Goal: Task Accomplishment & Management: Complete application form

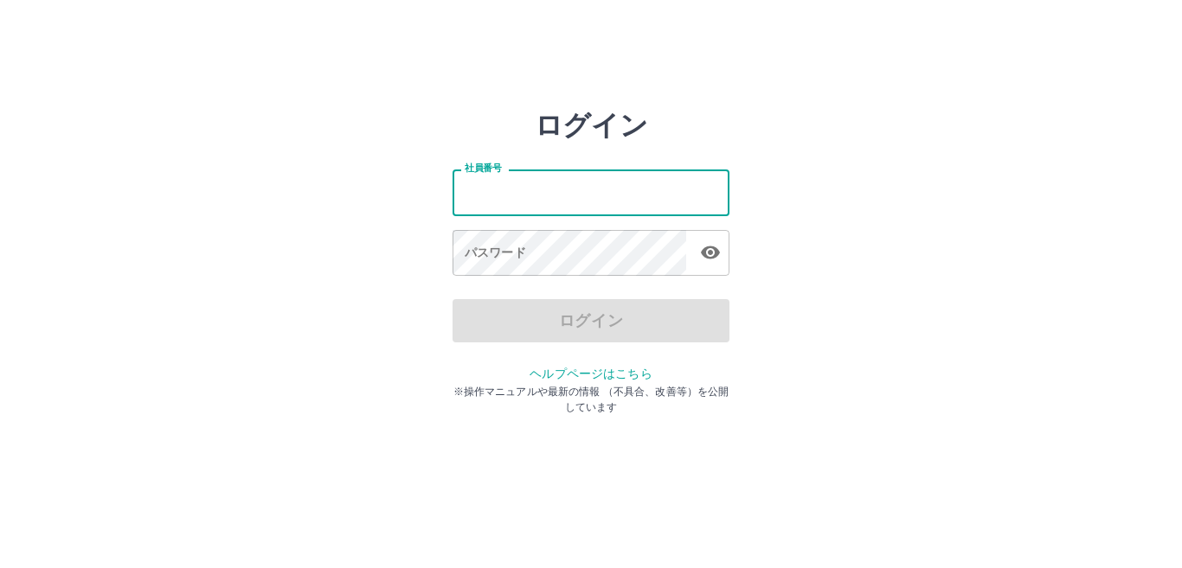
click at [488, 184] on input "社員番号" at bounding box center [591, 193] width 277 height 46
type input "*******"
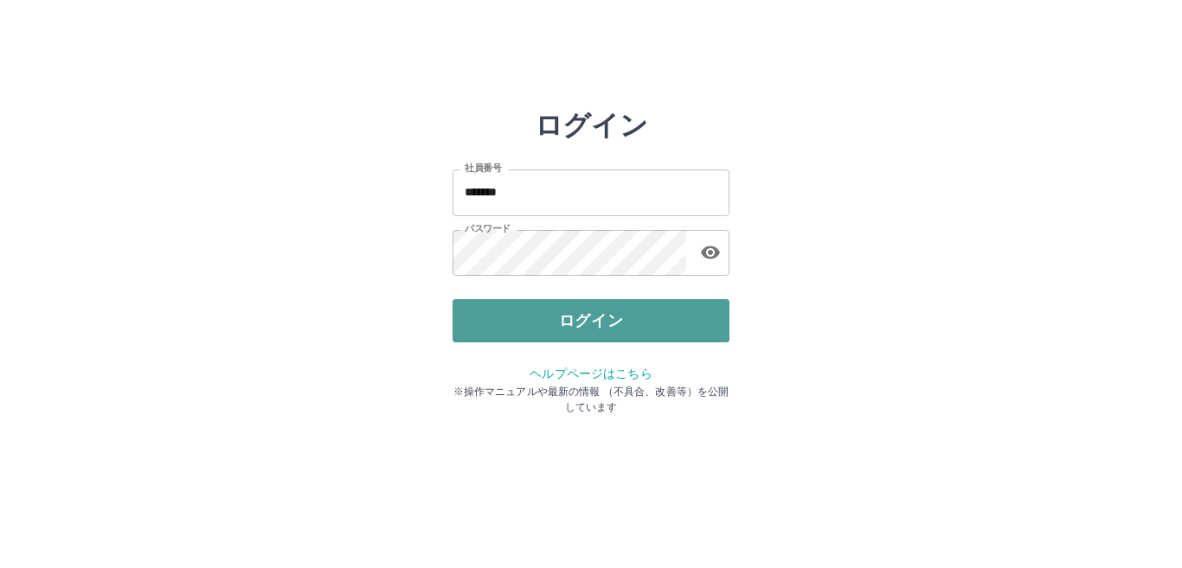
click at [568, 329] on button "ログイン" at bounding box center [591, 320] width 277 height 43
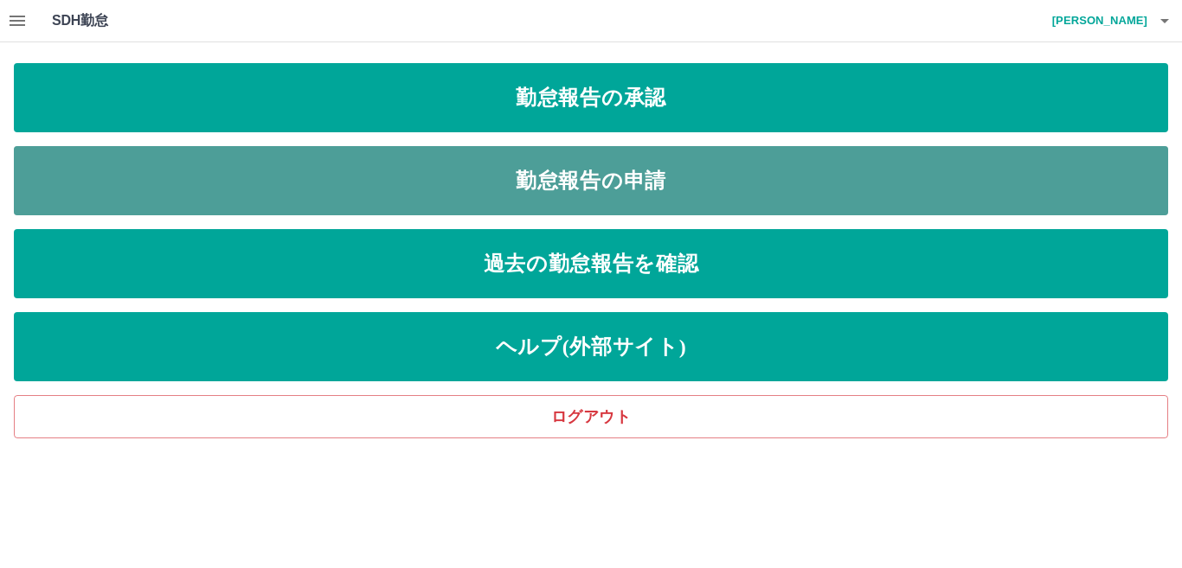
click at [545, 183] on link "勤怠報告の申請" at bounding box center [591, 180] width 1154 height 69
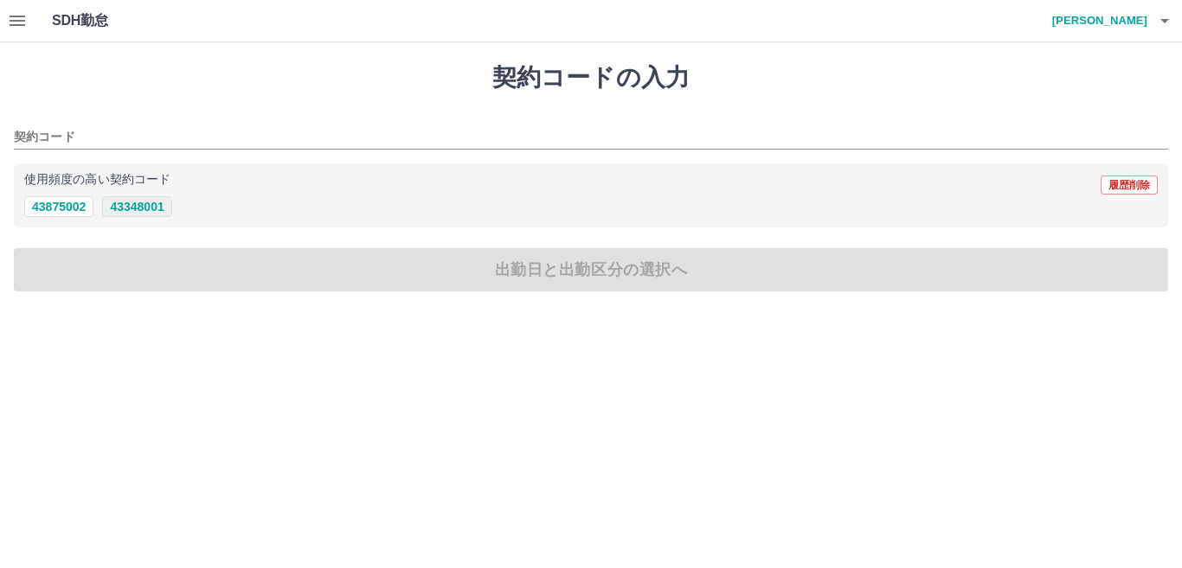
click at [145, 211] on button "43348001" at bounding box center [136, 206] width 69 height 21
type input "********"
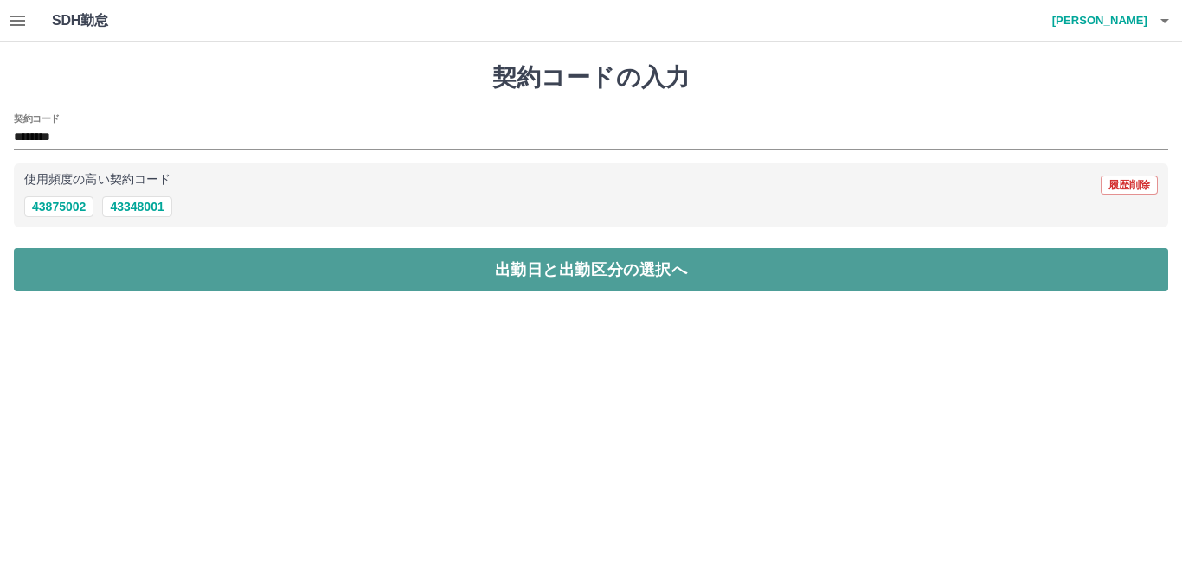
click at [368, 264] on button "出勤日と出勤区分の選択へ" at bounding box center [591, 269] width 1154 height 43
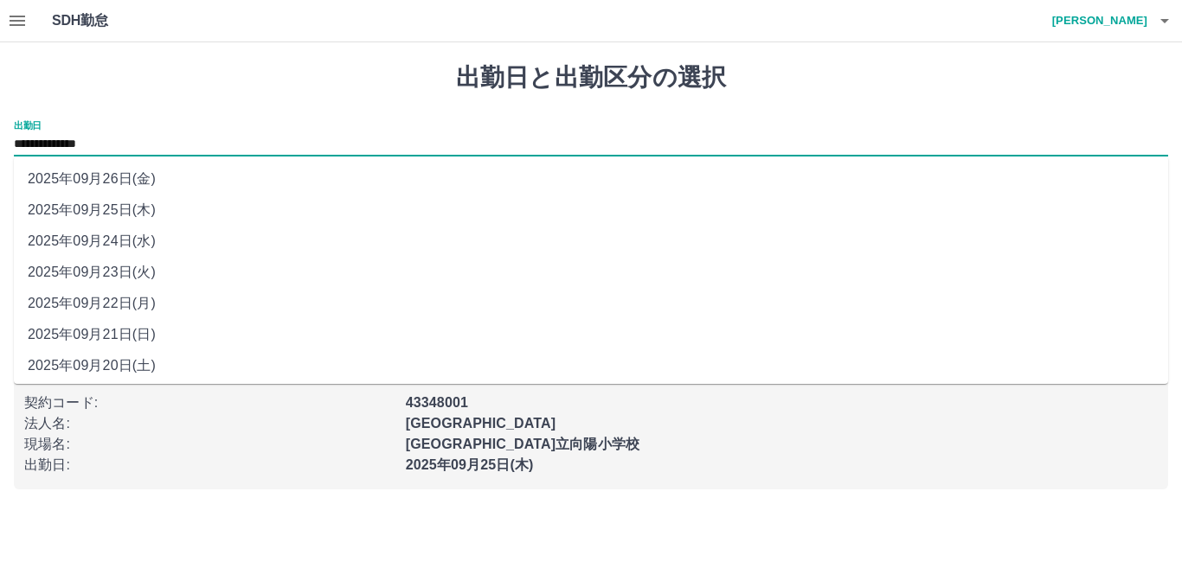
click at [115, 143] on input "**********" at bounding box center [591, 145] width 1154 height 22
click at [135, 240] on li "2025年09月24日(水)" at bounding box center [591, 241] width 1154 height 31
type input "**********"
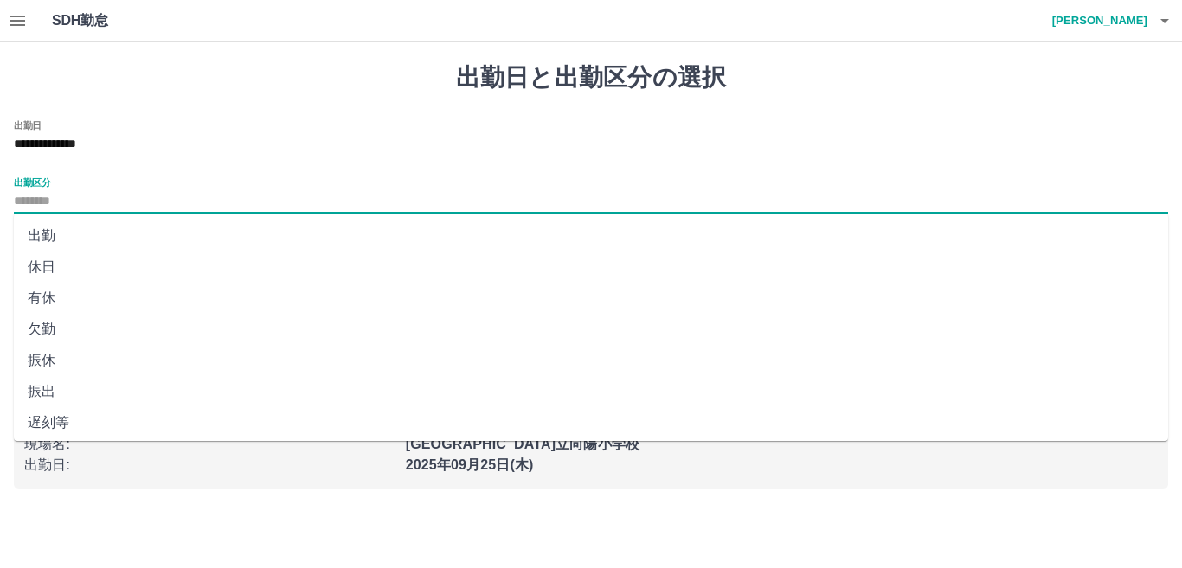
click at [76, 198] on input "出勤区分" at bounding box center [591, 202] width 1154 height 22
click at [61, 238] on li "出勤" at bounding box center [591, 236] width 1154 height 31
type input "**"
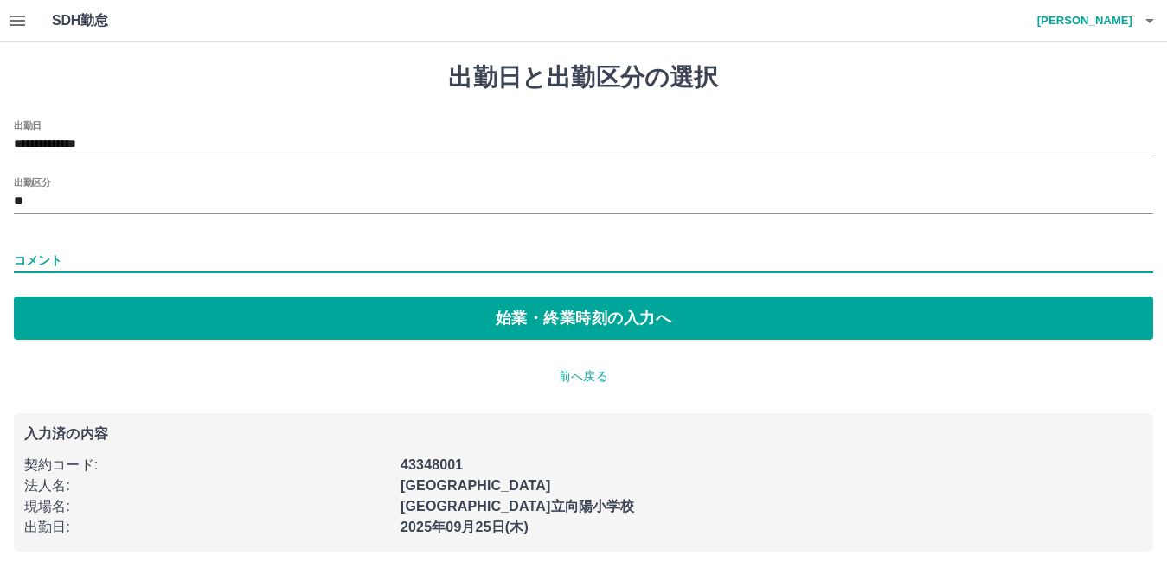
click at [61, 254] on input "コメント" at bounding box center [584, 260] width 1140 height 25
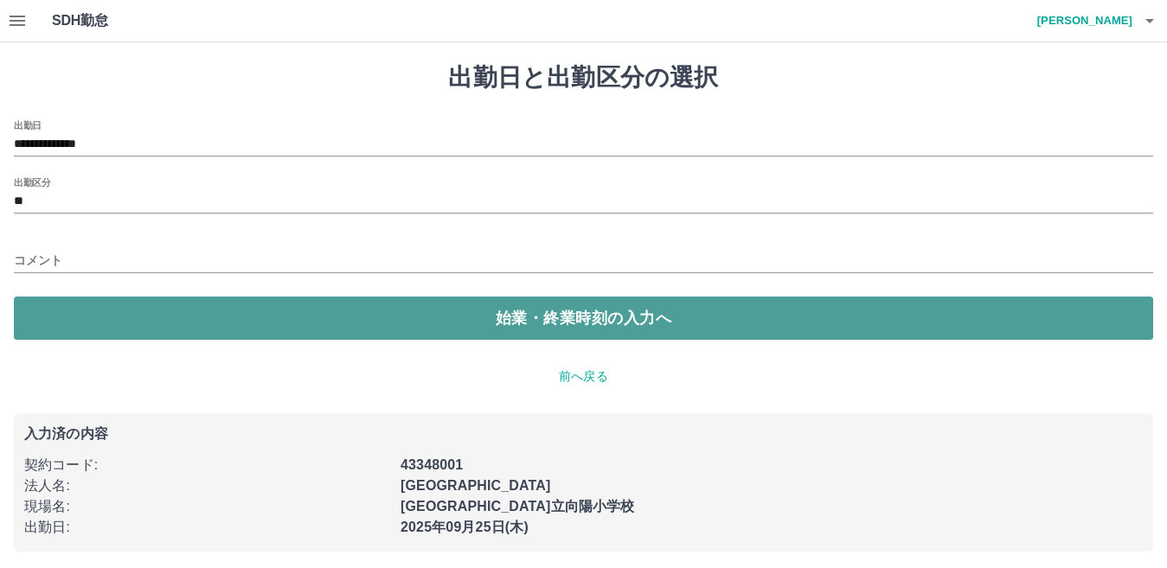
click at [498, 324] on button "始業・終業時刻の入力へ" at bounding box center [584, 318] width 1140 height 43
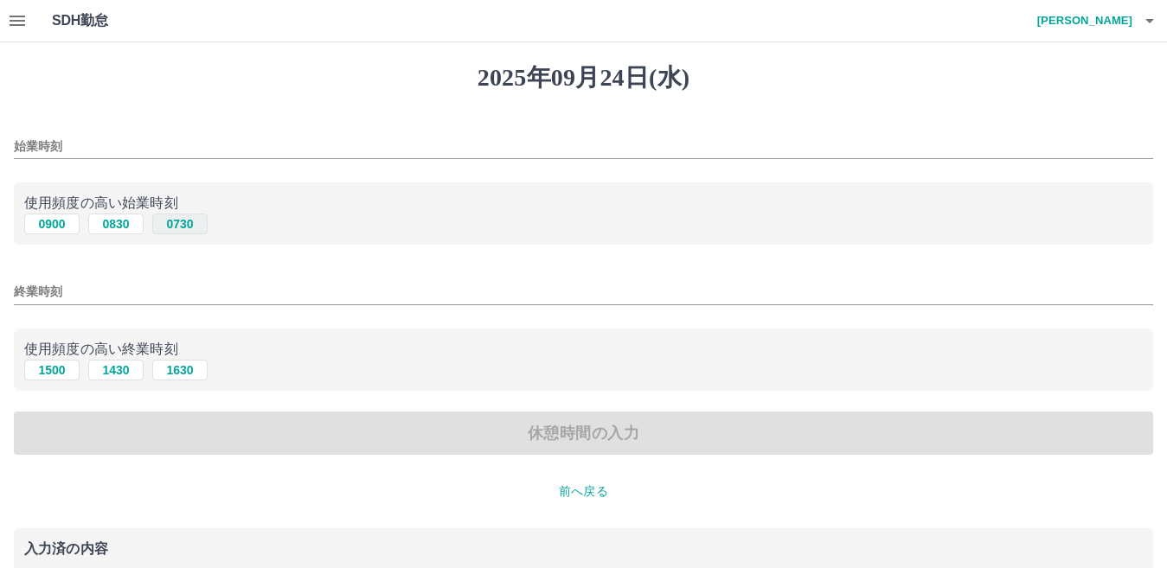
click at [195, 224] on button "0730" at bounding box center [179, 224] width 55 height 21
type input "****"
click at [180, 368] on button "1630" at bounding box center [179, 370] width 55 height 21
type input "****"
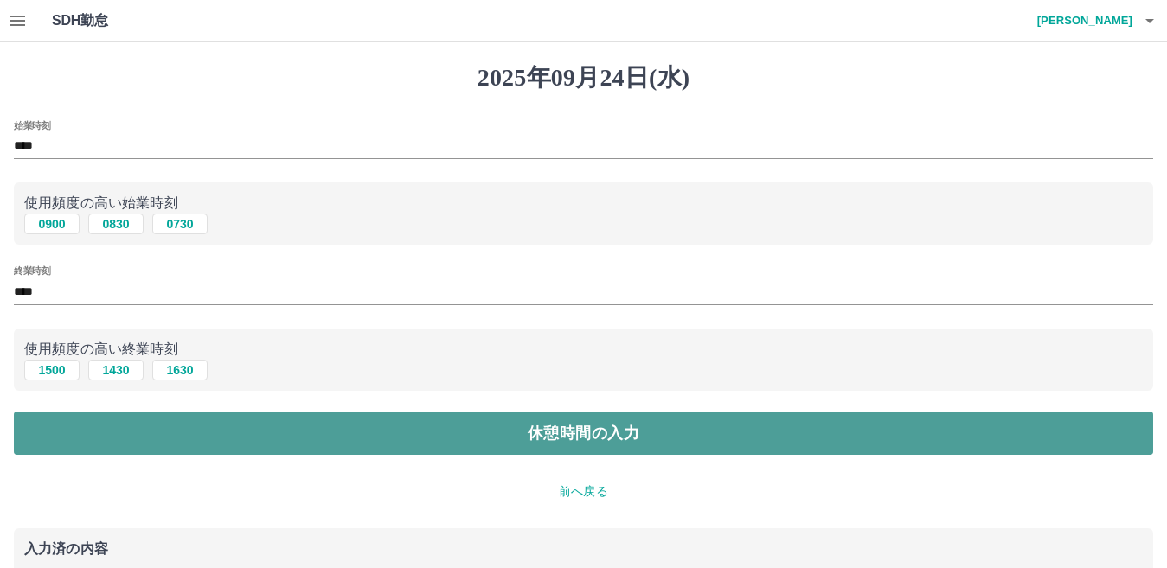
click at [448, 438] on button "休憩時間の入力" at bounding box center [584, 433] width 1140 height 43
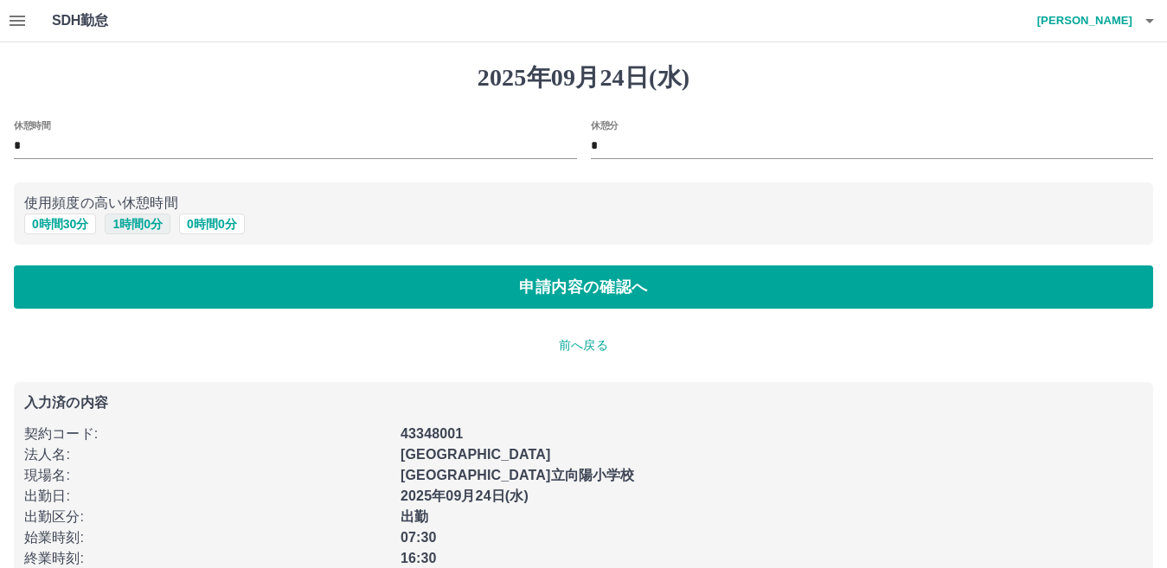
click at [124, 215] on button "1 時間 0 分" at bounding box center [138, 224] width 66 height 21
type input "*"
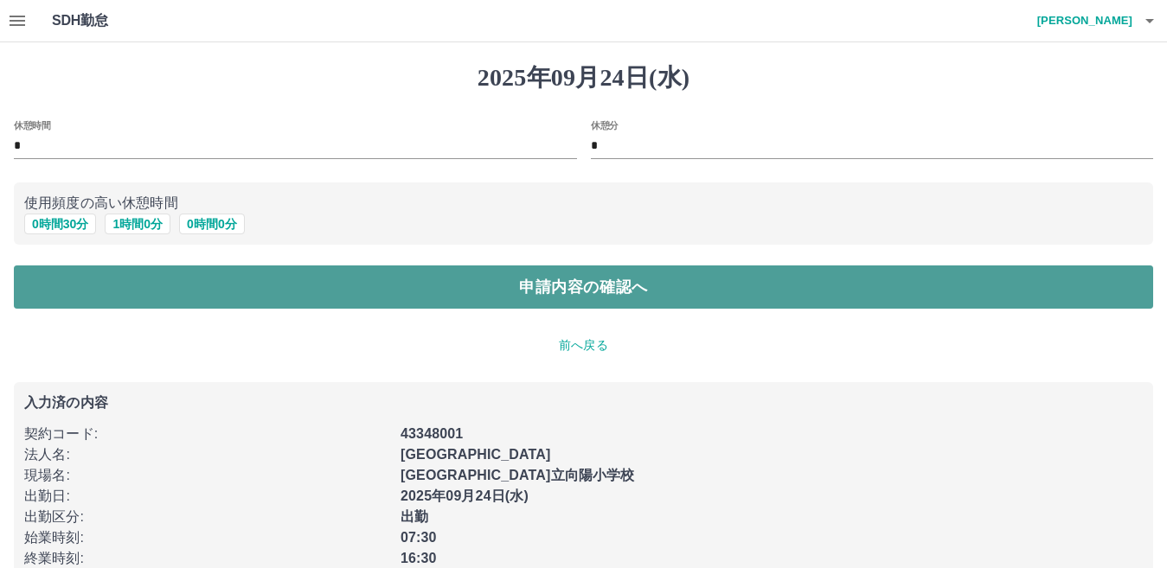
click at [320, 285] on button "申請内容の確認へ" at bounding box center [584, 287] width 1140 height 43
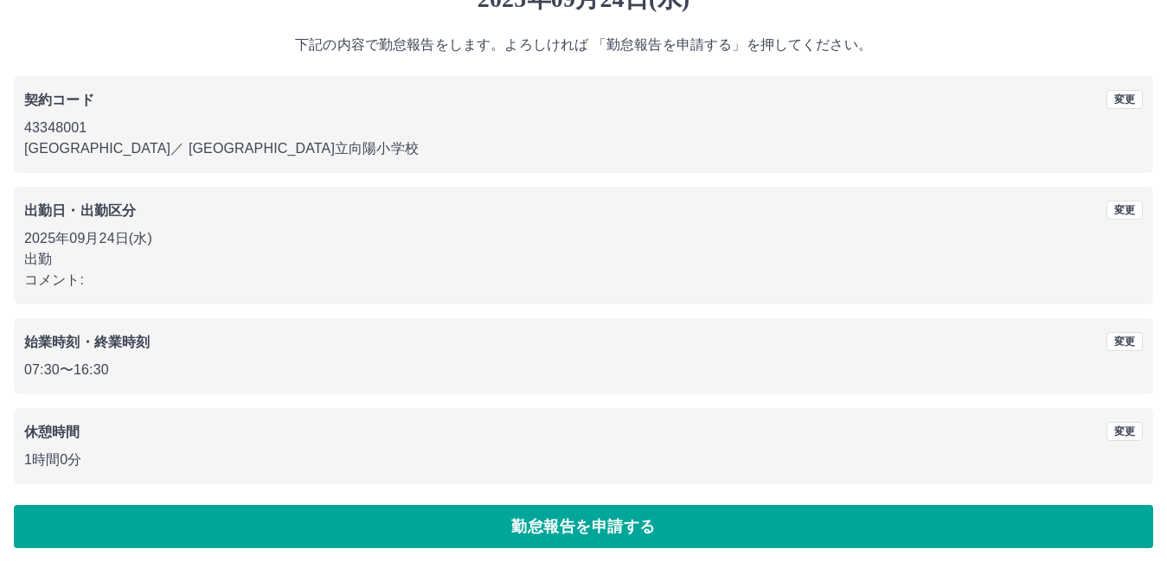
scroll to position [80, 0]
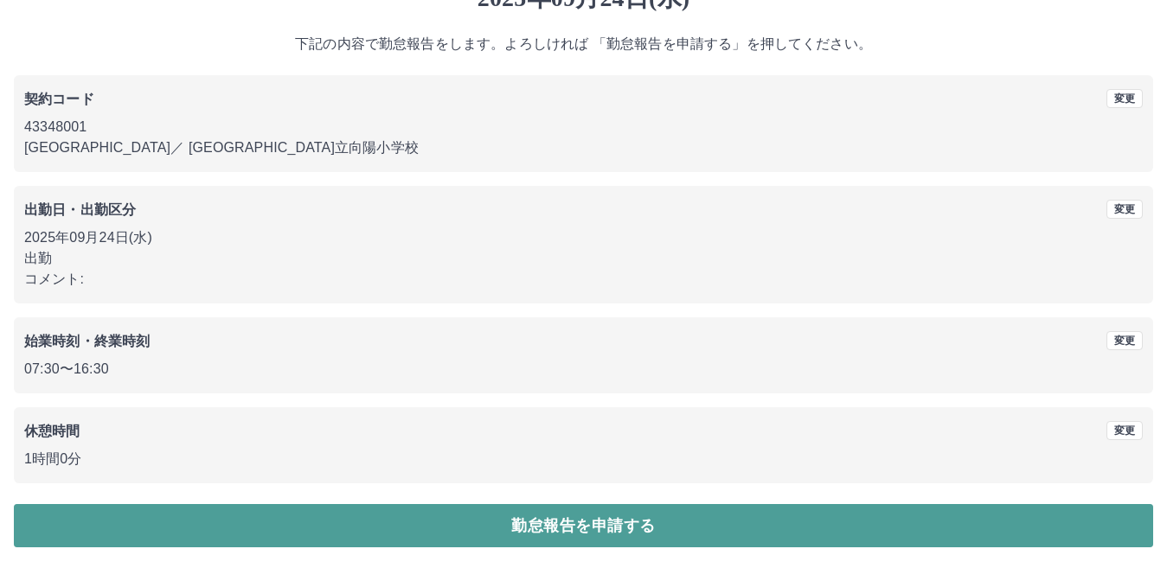
click at [610, 519] on button "勤怠報告を申請する" at bounding box center [584, 525] width 1140 height 43
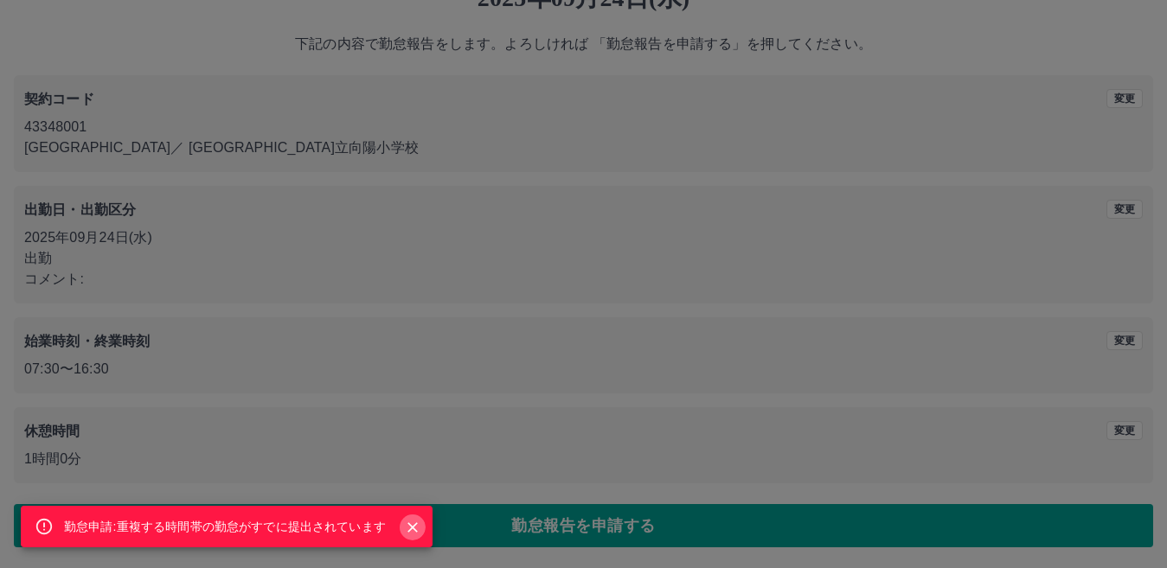
click at [414, 530] on icon "Close" at bounding box center [413, 528] width 10 height 10
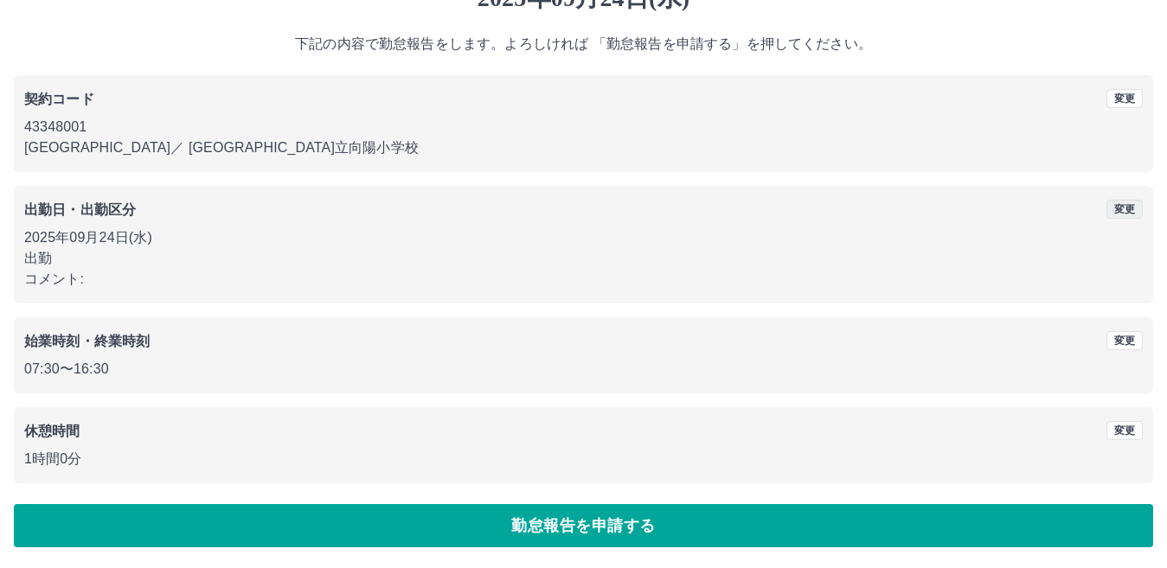
click at [1129, 207] on button "変更" at bounding box center [1125, 209] width 36 height 19
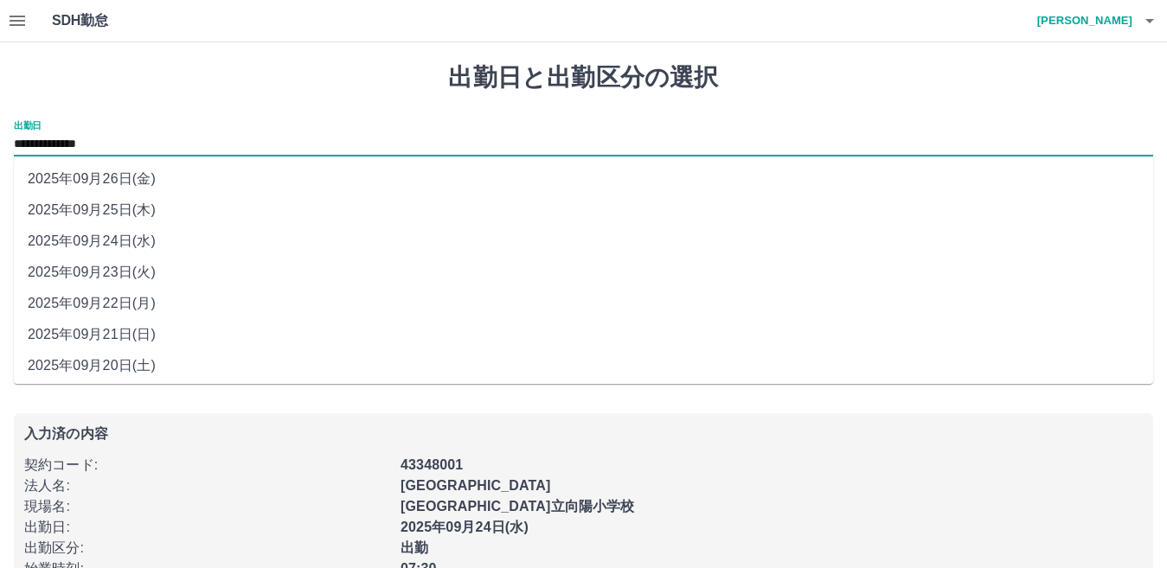
click at [127, 139] on input "**********" at bounding box center [584, 145] width 1140 height 22
click at [142, 207] on li "2025年09月25日(木)" at bounding box center [584, 210] width 1140 height 31
type input "**********"
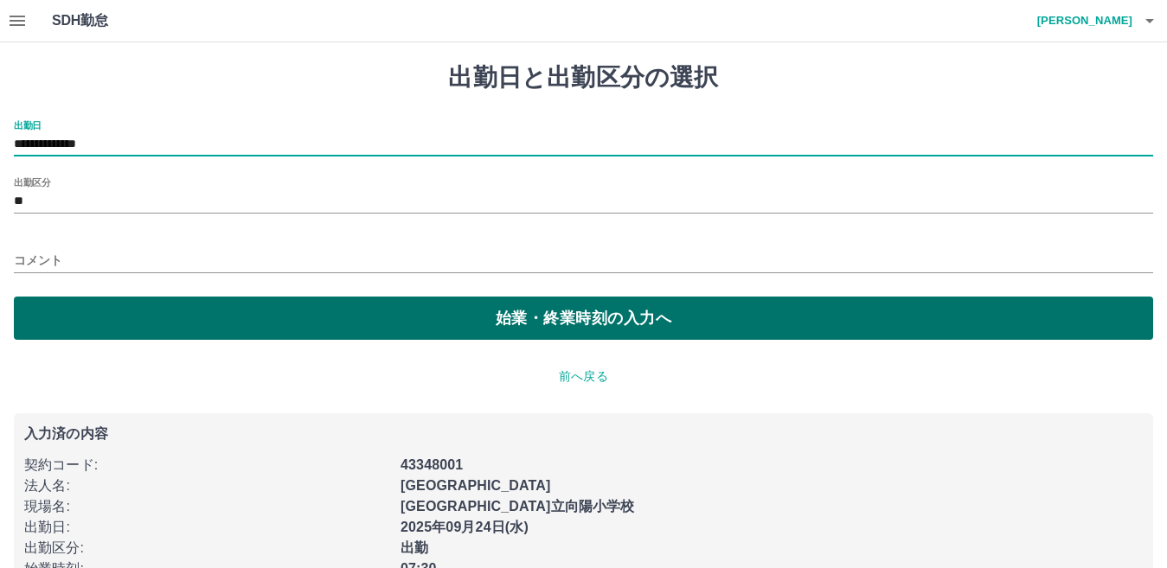
click at [535, 324] on button "始業・終業時刻の入力へ" at bounding box center [584, 318] width 1140 height 43
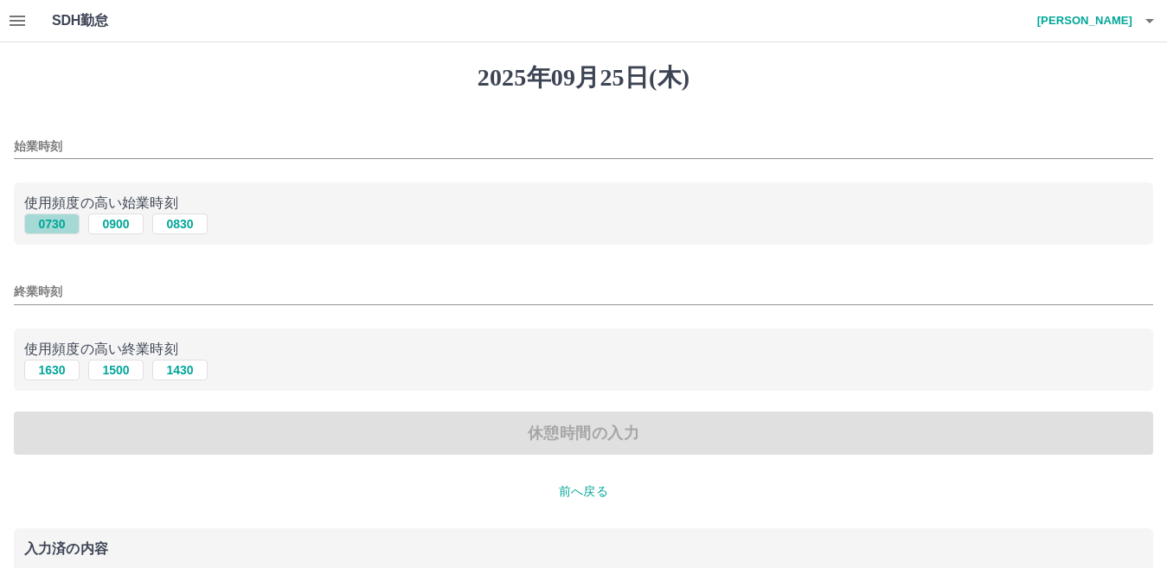
click at [37, 222] on button "0730" at bounding box center [51, 224] width 55 height 21
type input "****"
click at [61, 374] on button "1630" at bounding box center [51, 370] width 55 height 21
type input "****"
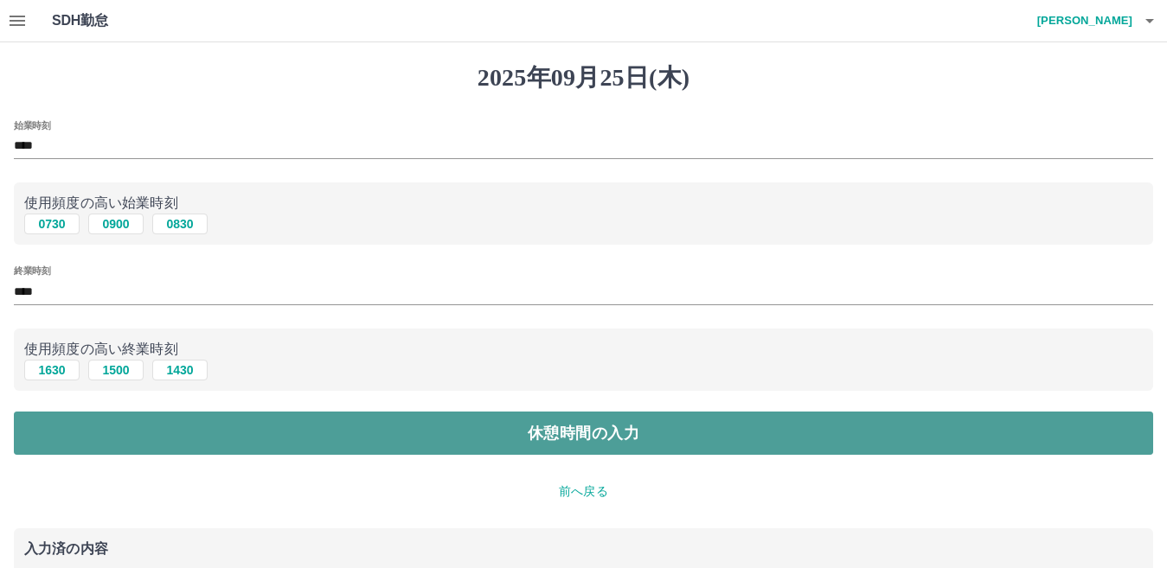
click at [498, 415] on button "休憩時間の入力" at bounding box center [584, 433] width 1140 height 43
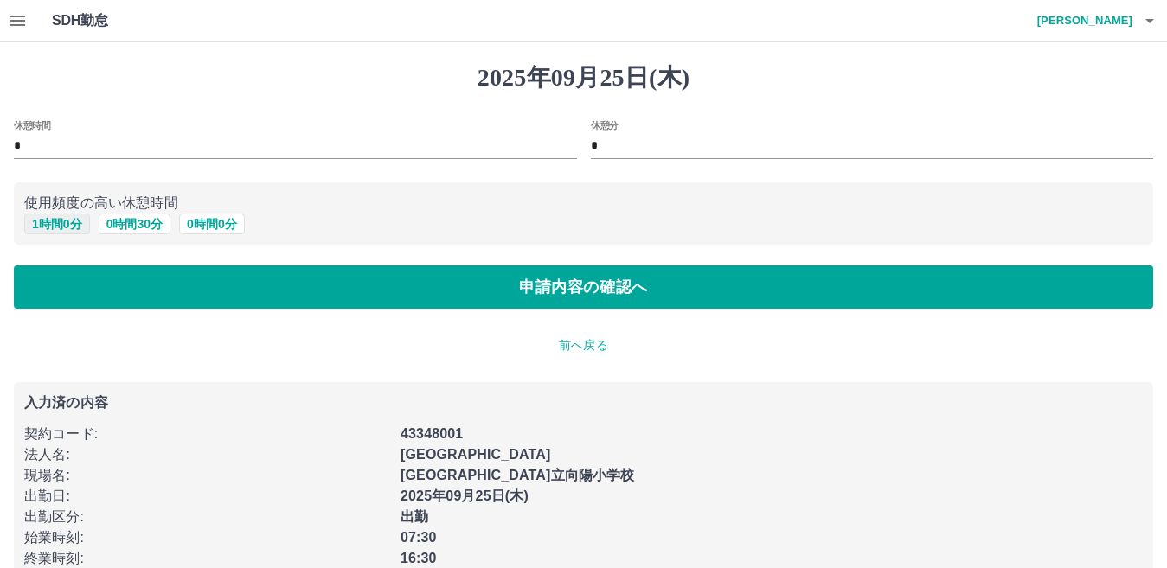
drag, startPoint x: 63, startPoint y: 228, endPoint x: 76, endPoint y: 225, distance: 13.2
click at [66, 226] on button "1 時間 0 分" at bounding box center [57, 224] width 66 height 21
click at [49, 223] on button "1 時間 0 分" at bounding box center [57, 224] width 66 height 21
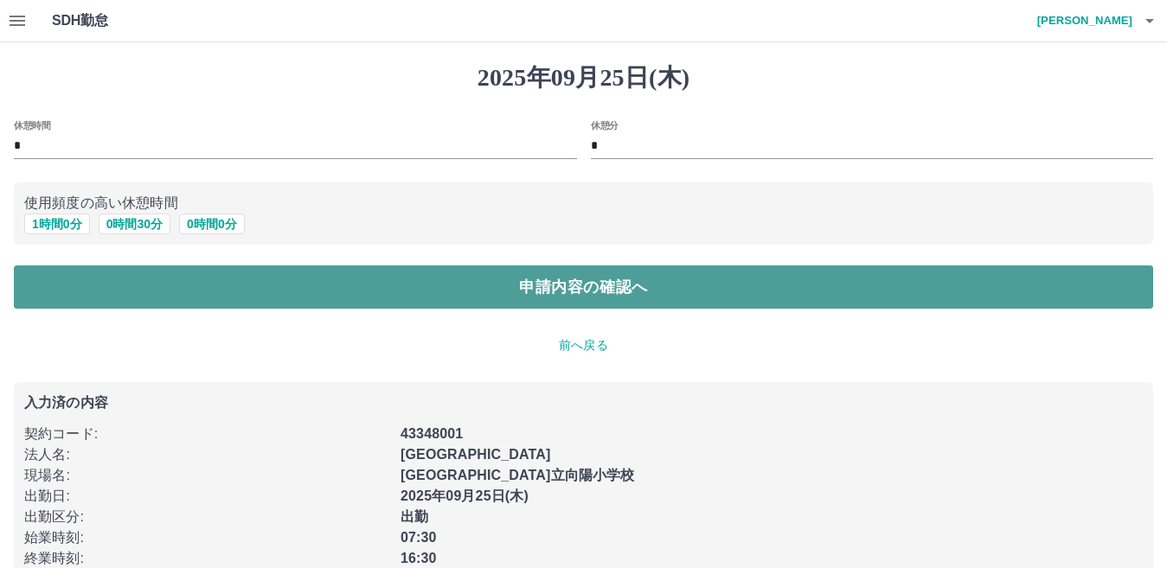
click at [588, 296] on button "申請内容の確認へ" at bounding box center [584, 287] width 1140 height 43
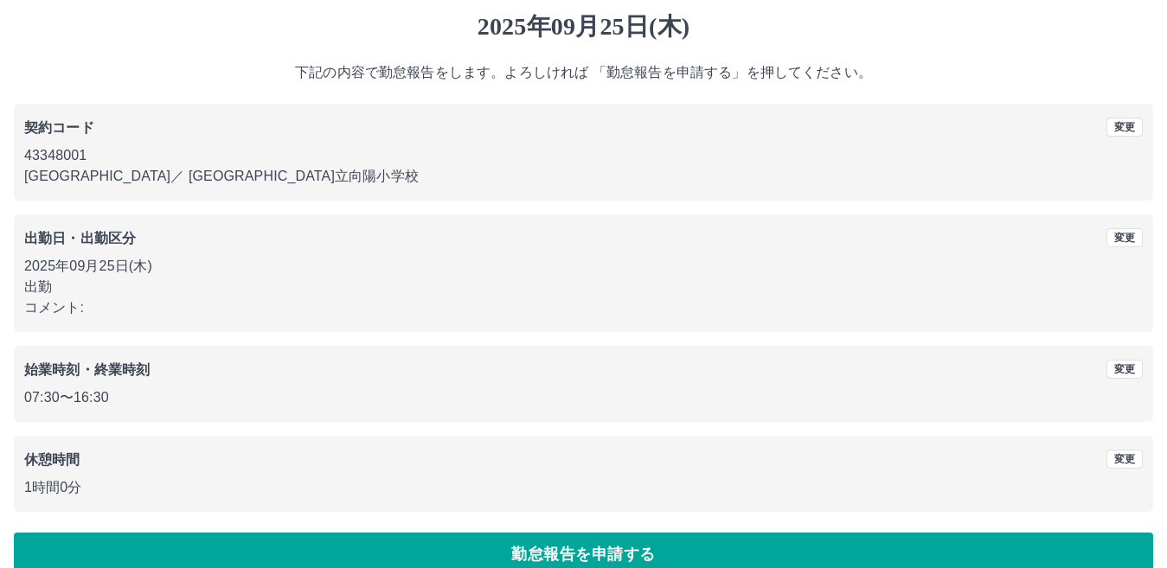
scroll to position [80, 0]
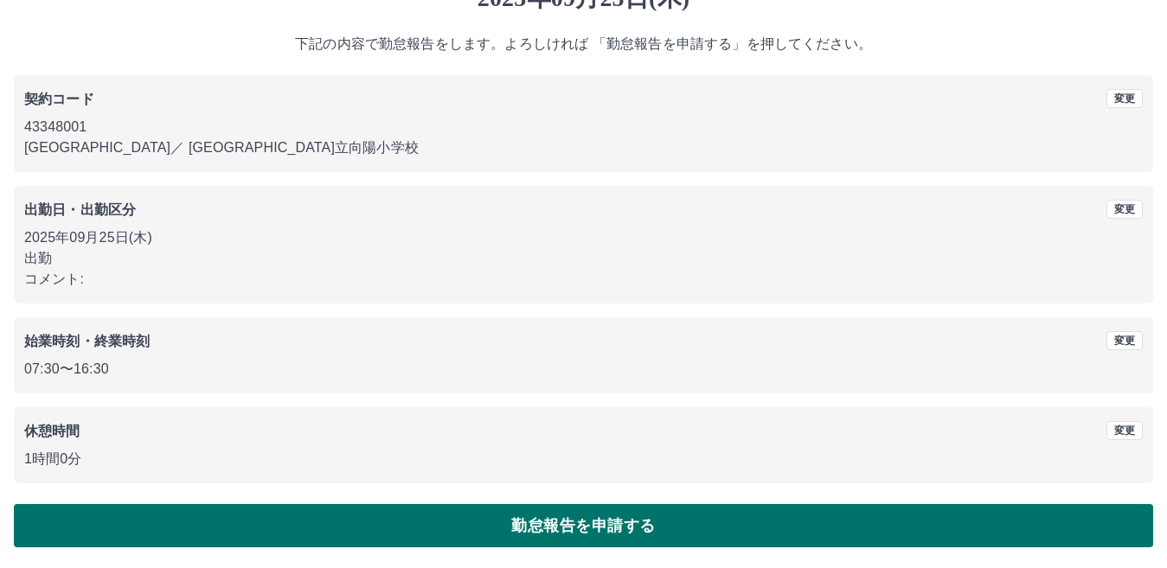
click at [612, 527] on button "勤怠報告を申請する" at bounding box center [584, 525] width 1140 height 43
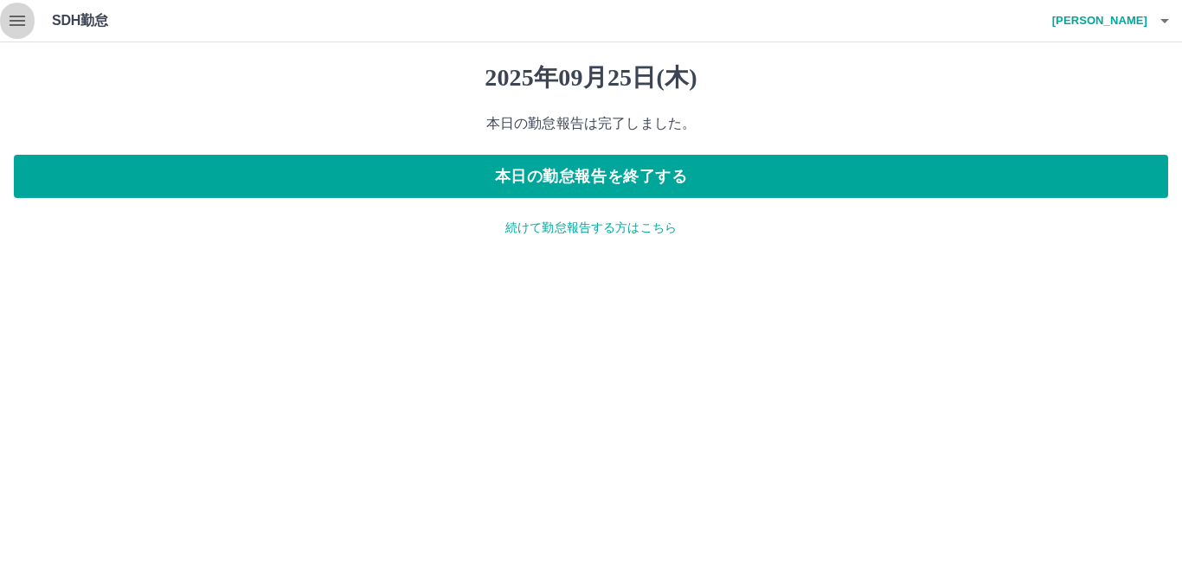
click at [7, 20] on icon "button" at bounding box center [17, 20] width 21 height 21
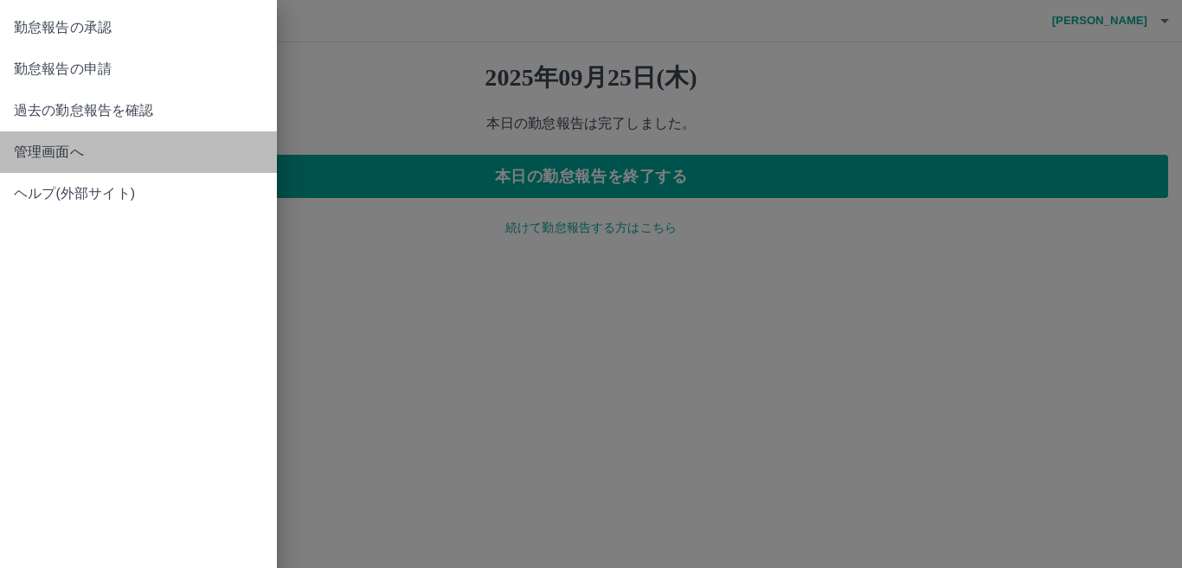
click at [90, 153] on span "管理画面へ" at bounding box center [138, 152] width 249 height 21
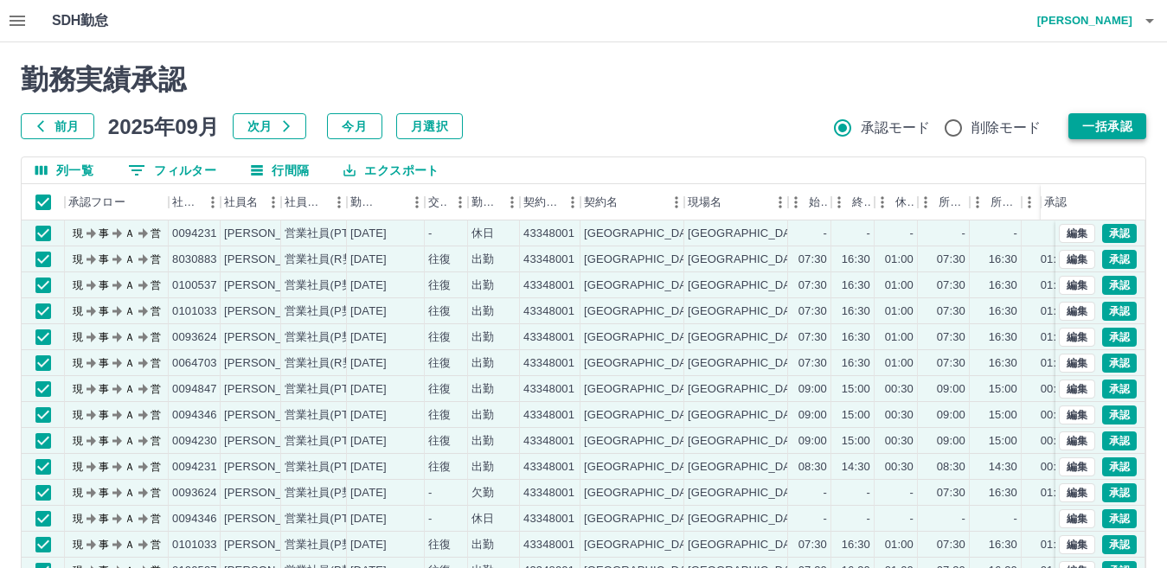
click at [1120, 120] on button "一括承認" at bounding box center [1108, 126] width 78 height 26
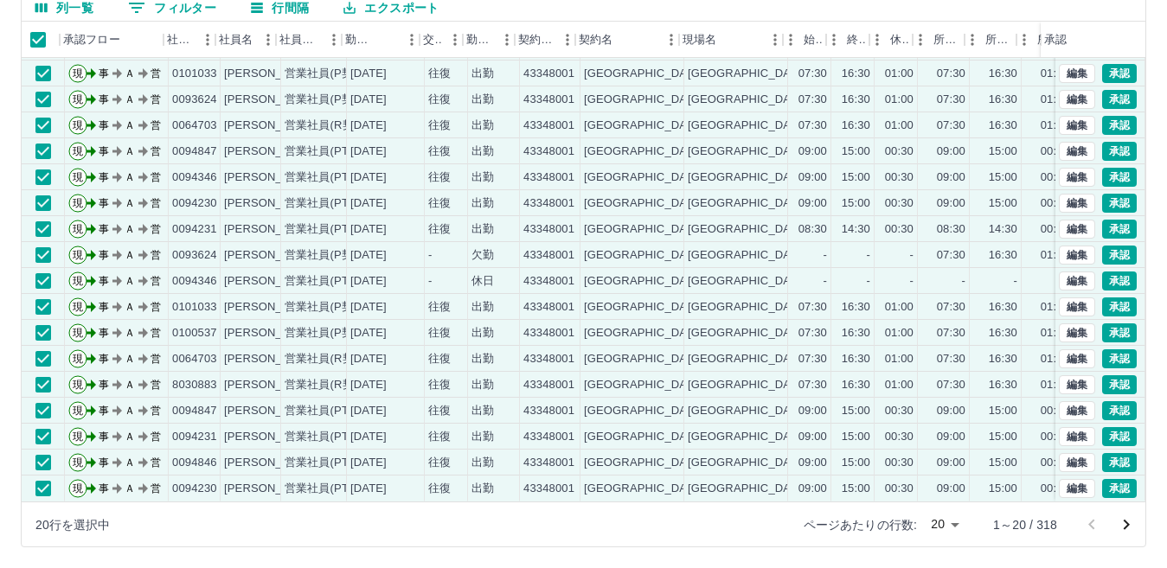
scroll to position [90, 35]
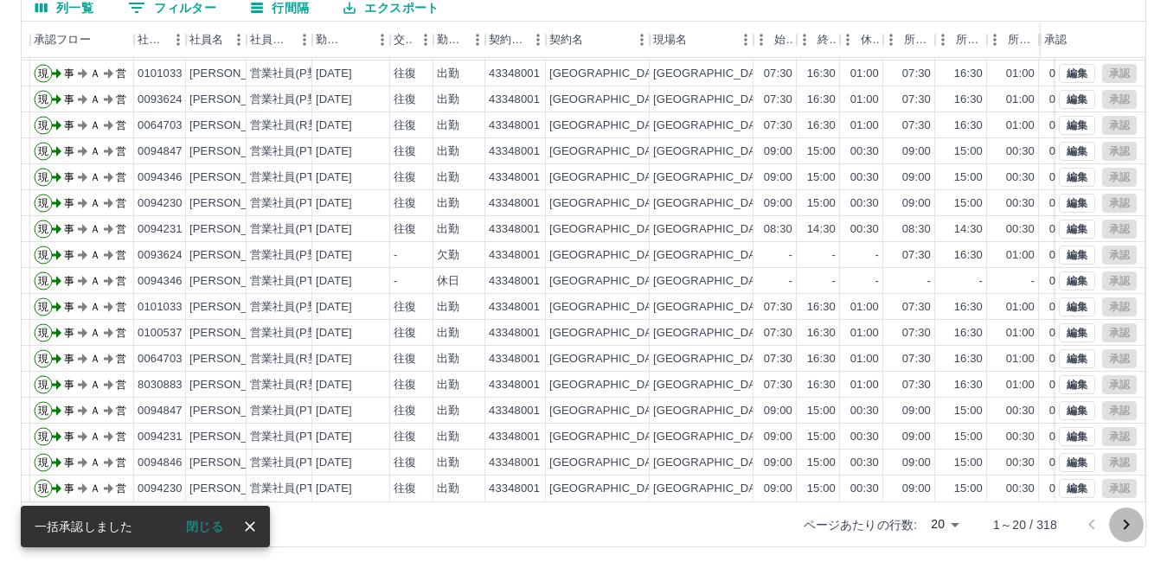
click at [1122, 526] on icon "次のページへ" at bounding box center [1126, 525] width 21 height 21
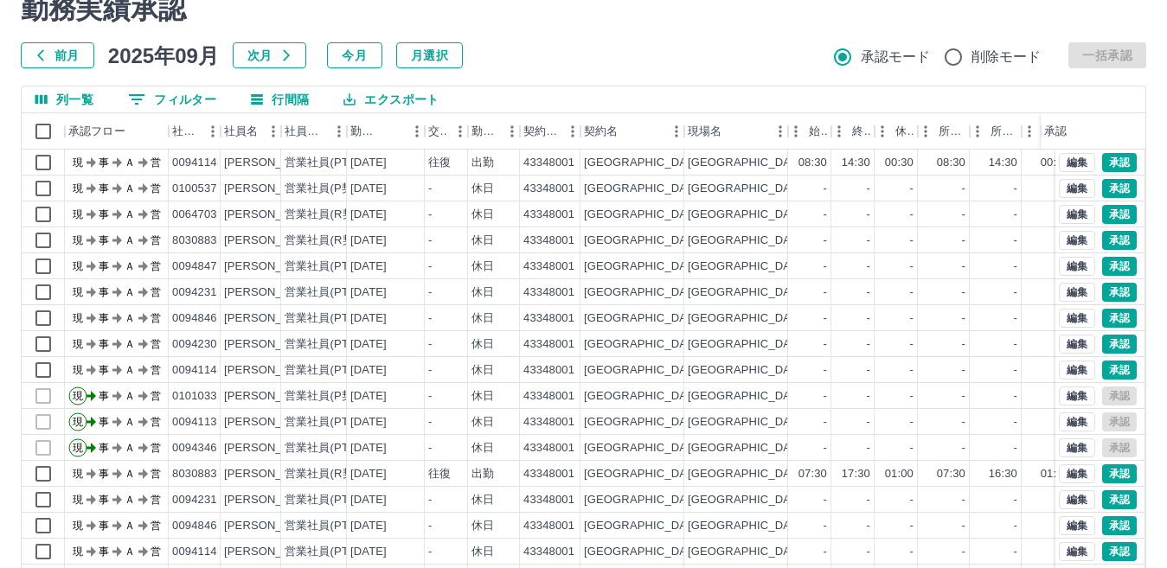
scroll to position [0, 0]
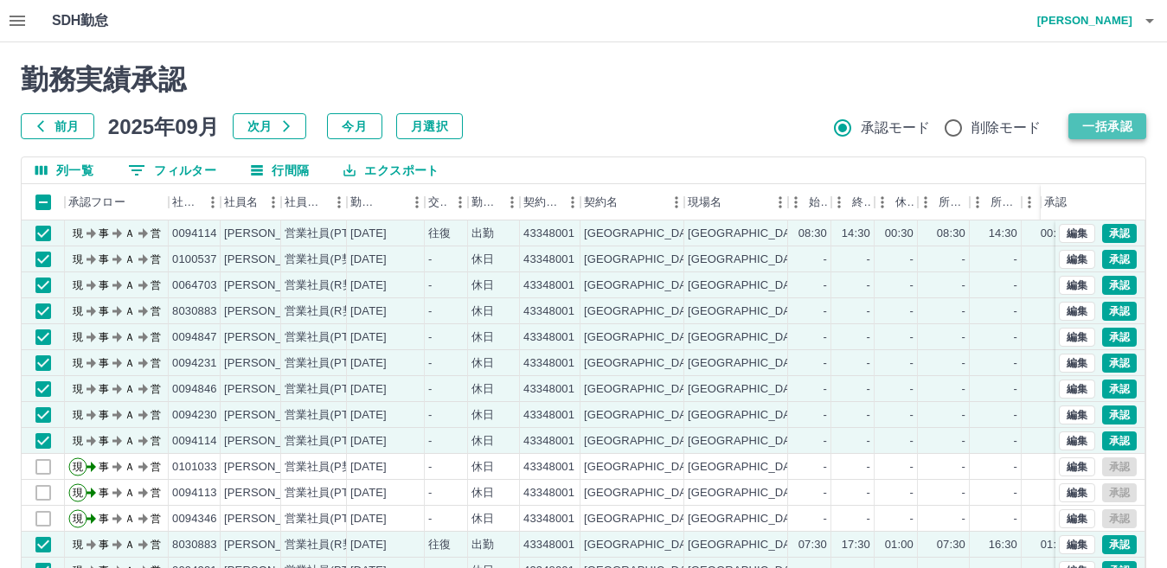
click at [1116, 116] on button "一括承認" at bounding box center [1108, 126] width 78 height 26
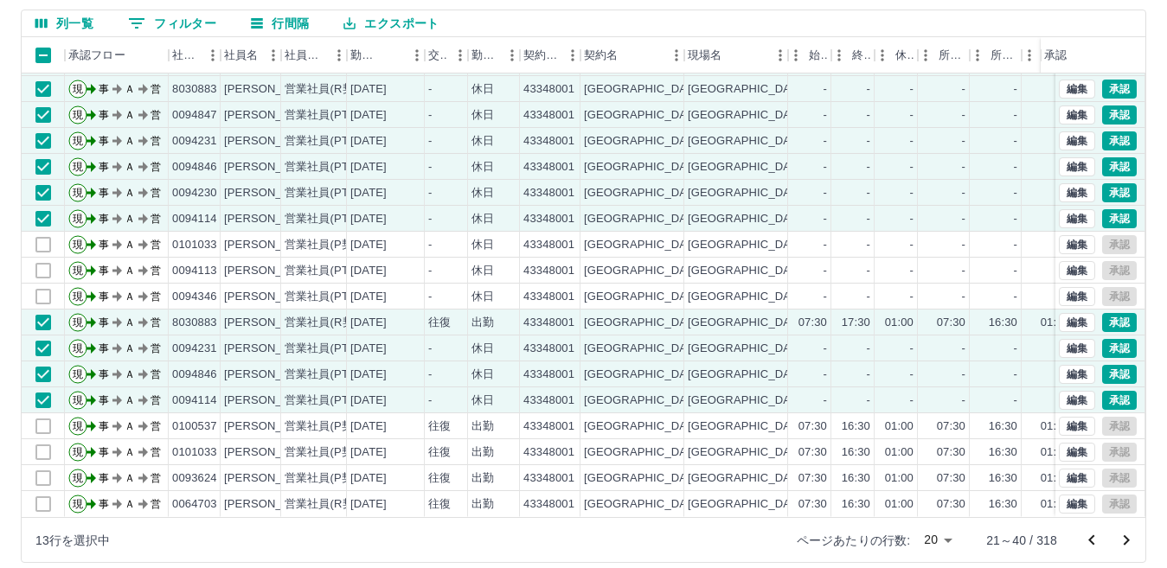
scroll to position [163, 0]
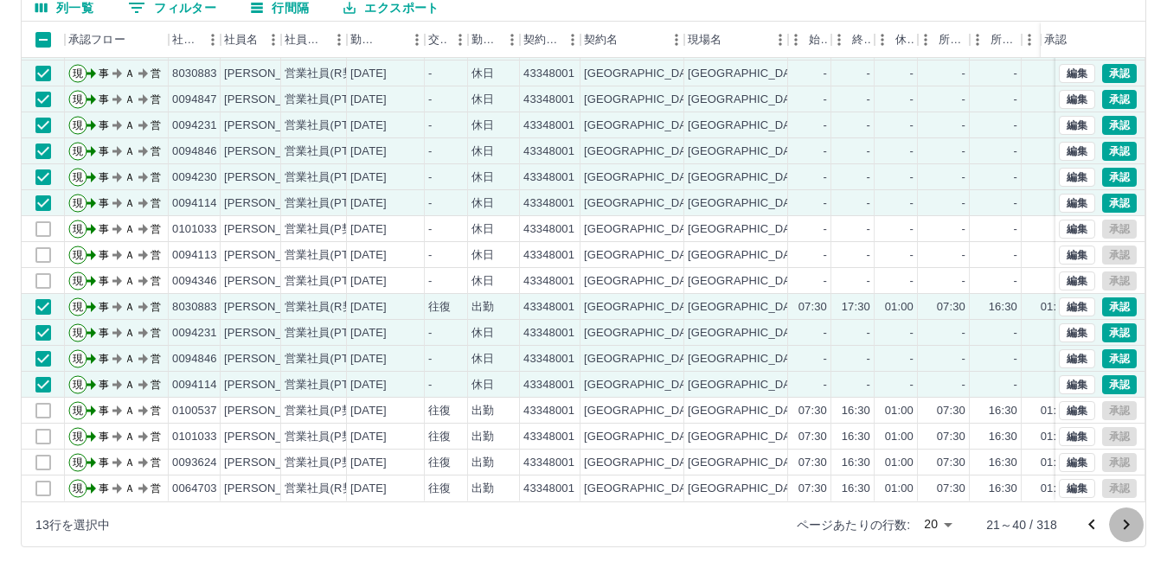
click at [1124, 525] on icon "次のページへ" at bounding box center [1126, 525] width 21 height 21
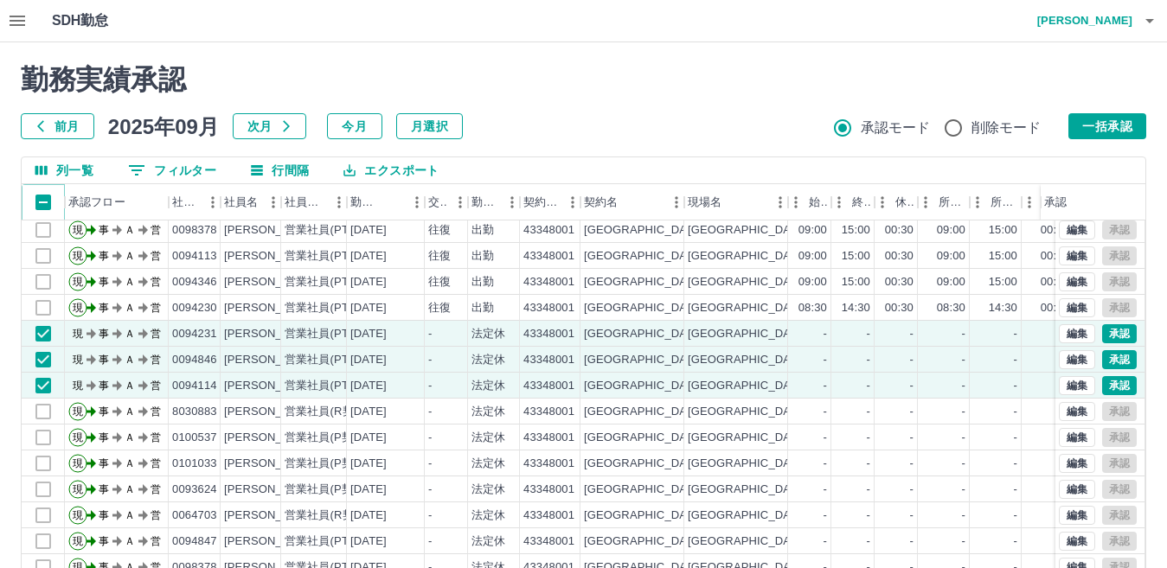
scroll to position [0, 0]
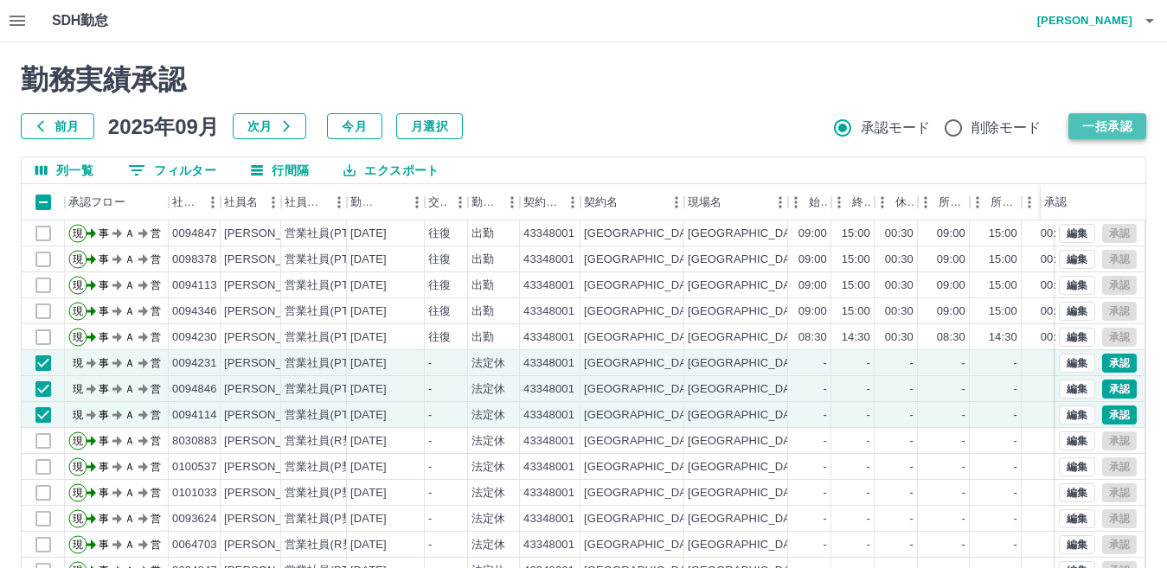
click at [1111, 119] on button "一括承認" at bounding box center [1108, 126] width 78 height 26
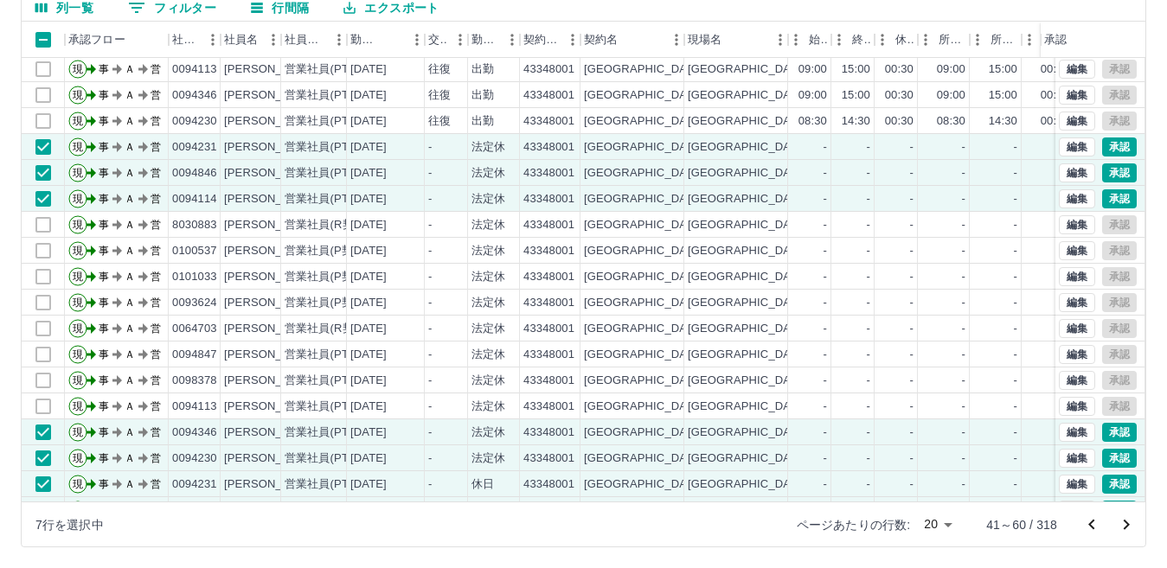
scroll to position [90, 0]
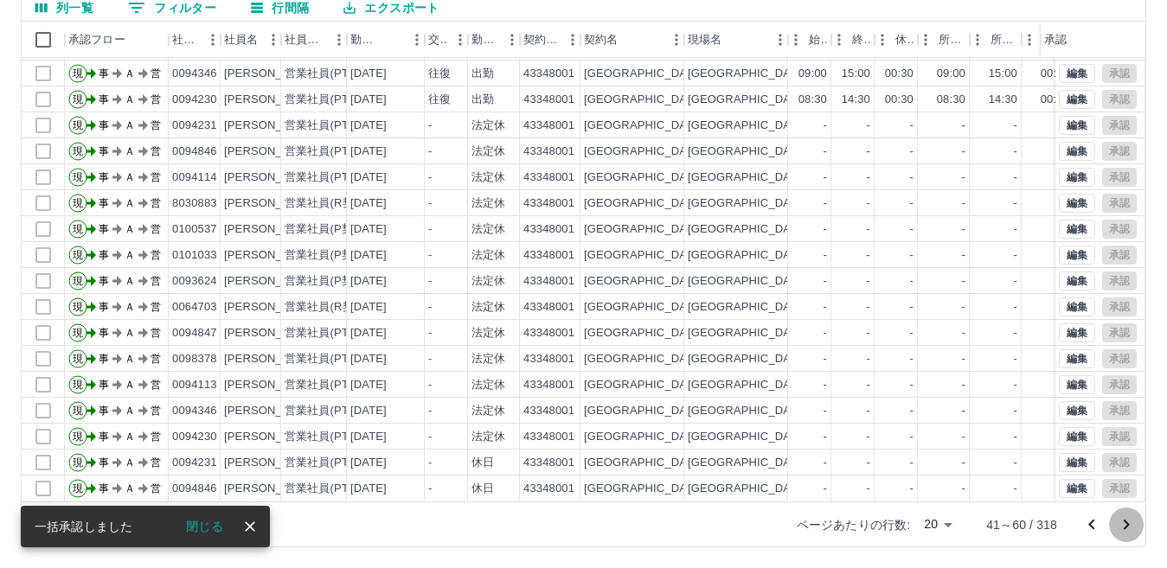
click at [1127, 524] on icon "次のページへ" at bounding box center [1126, 525] width 21 height 21
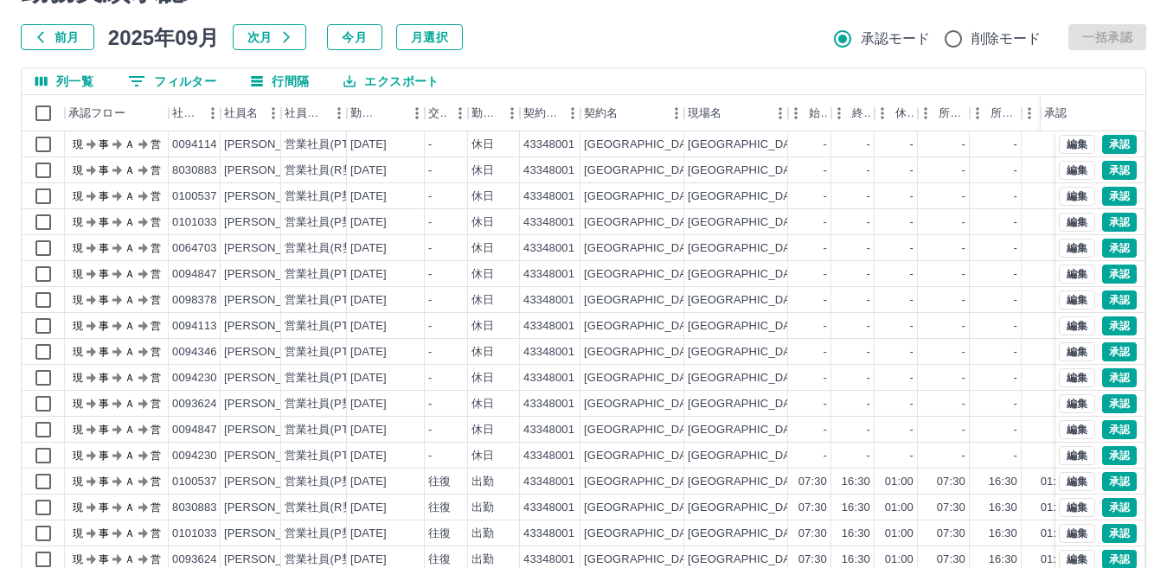
scroll to position [0, 0]
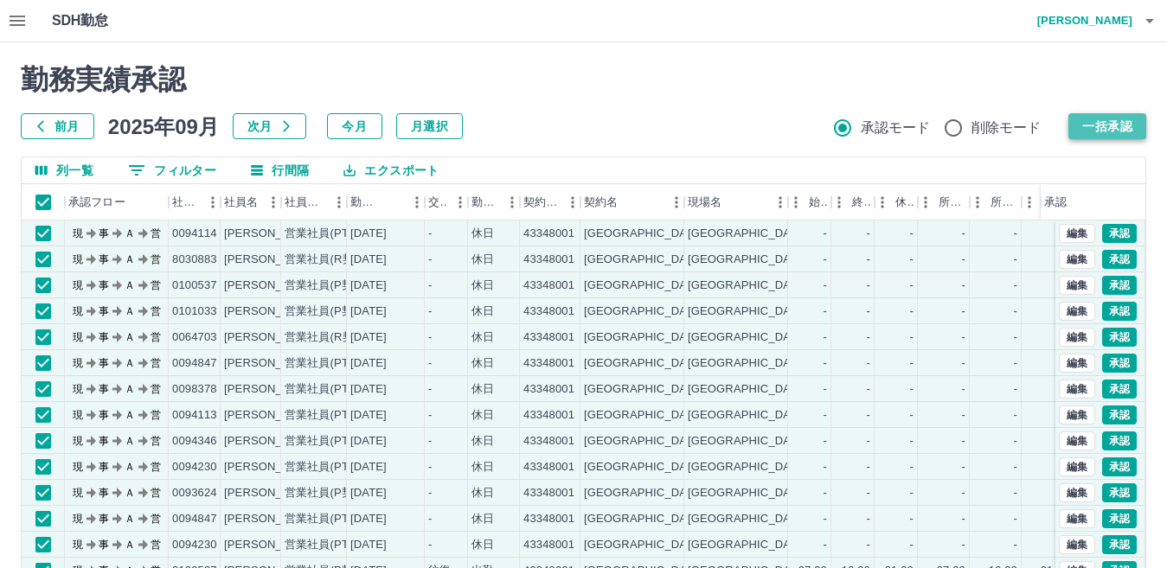
click at [1119, 123] on button "一括承認" at bounding box center [1108, 126] width 78 height 26
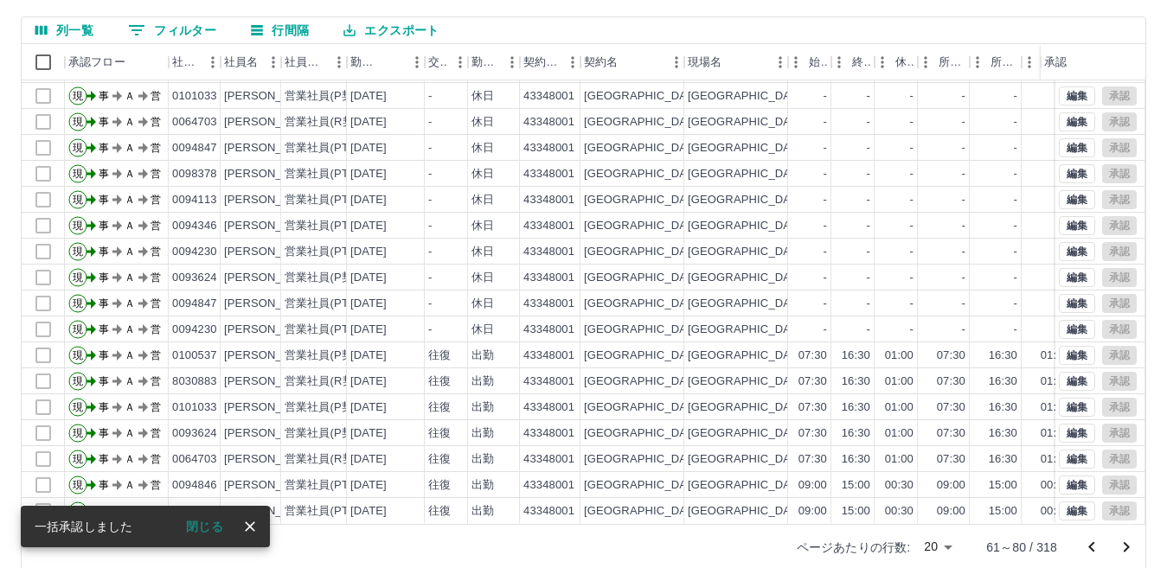
scroll to position [163, 0]
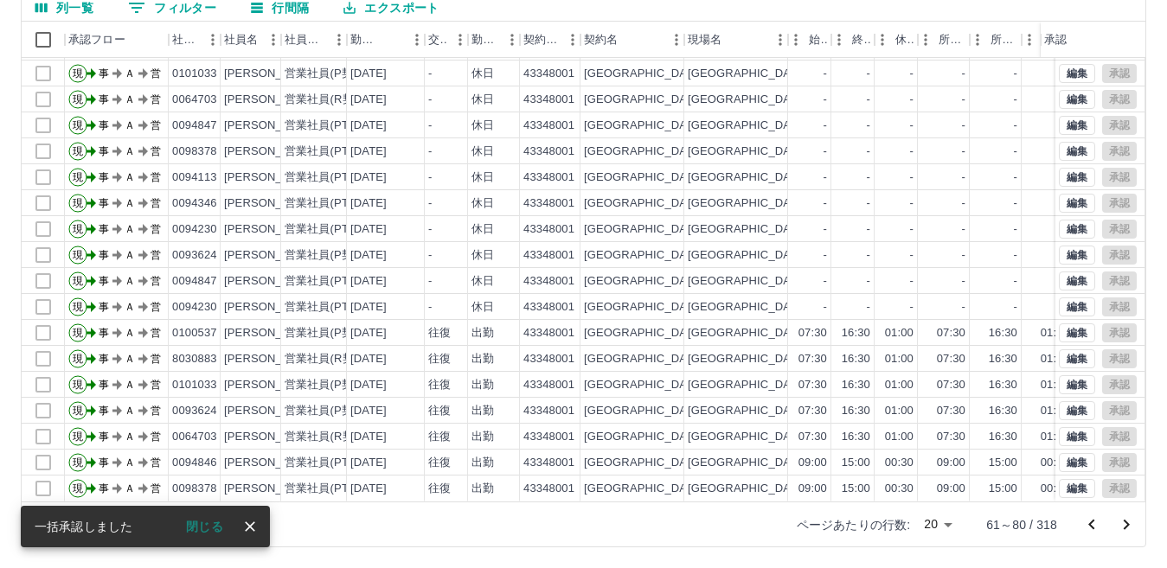
click at [1129, 522] on icon "次のページへ" at bounding box center [1126, 525] width 21 height 21
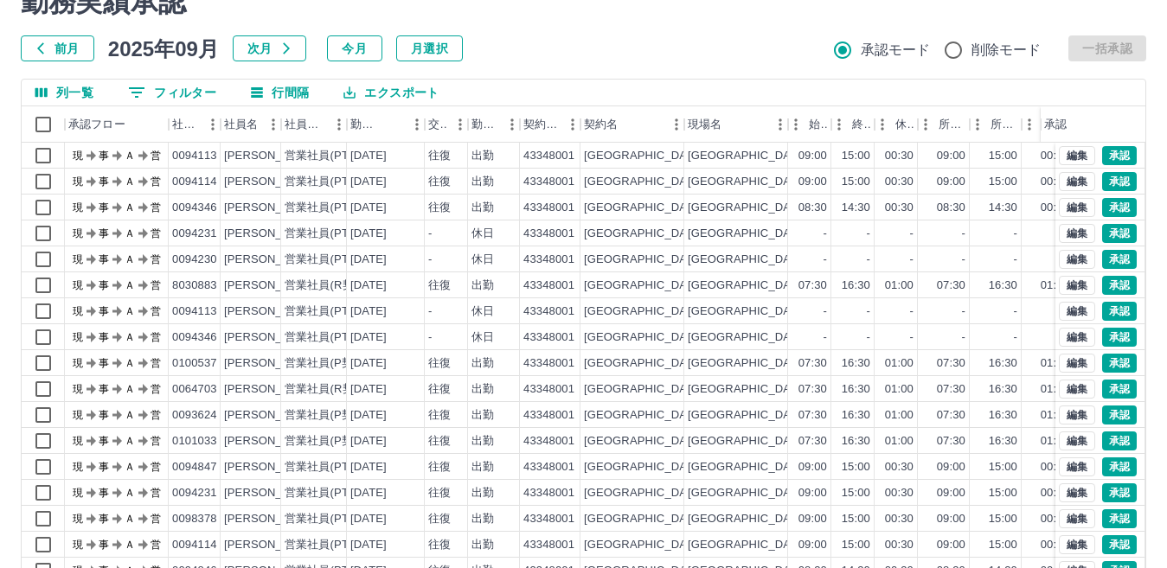
scroll to position [0, 0]
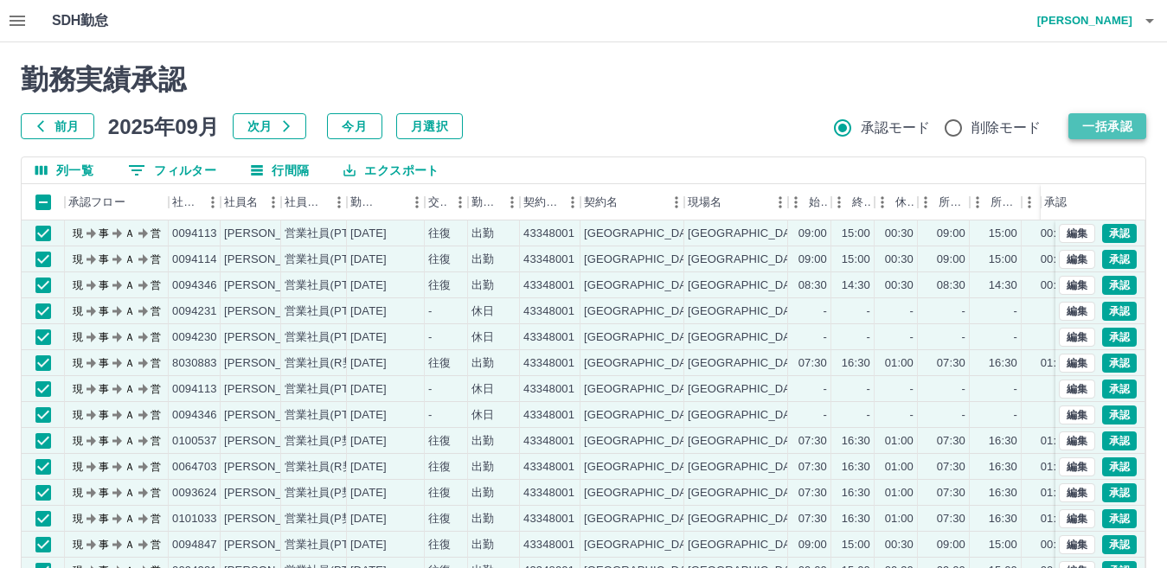
click at [1092, 132] on button "一括承認" at bounding box center [1108, 126] width 78 height 26
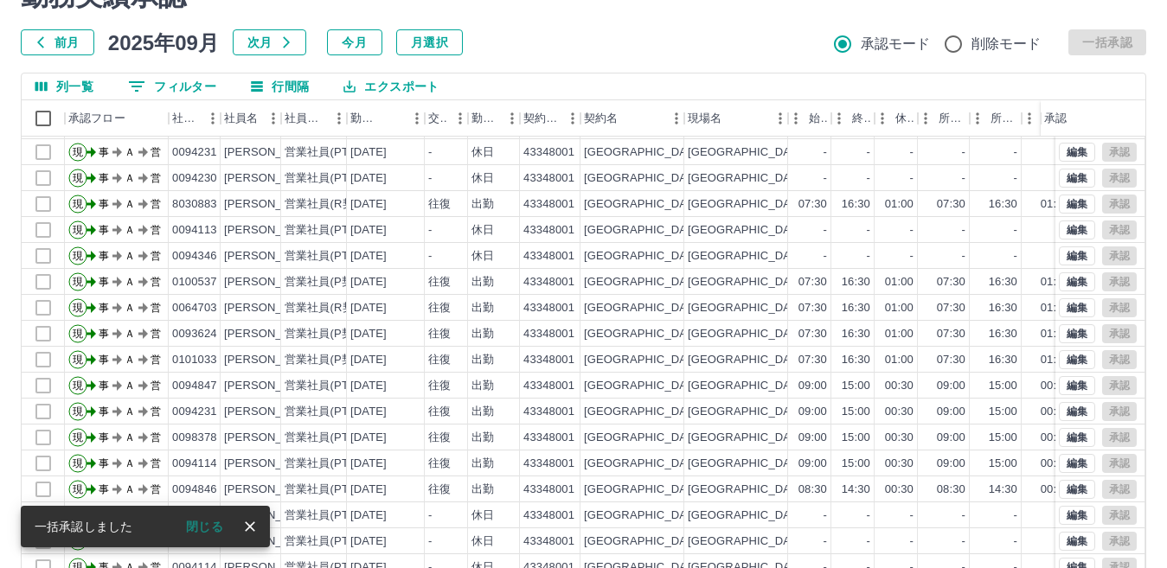
scroll to position [163, 0]
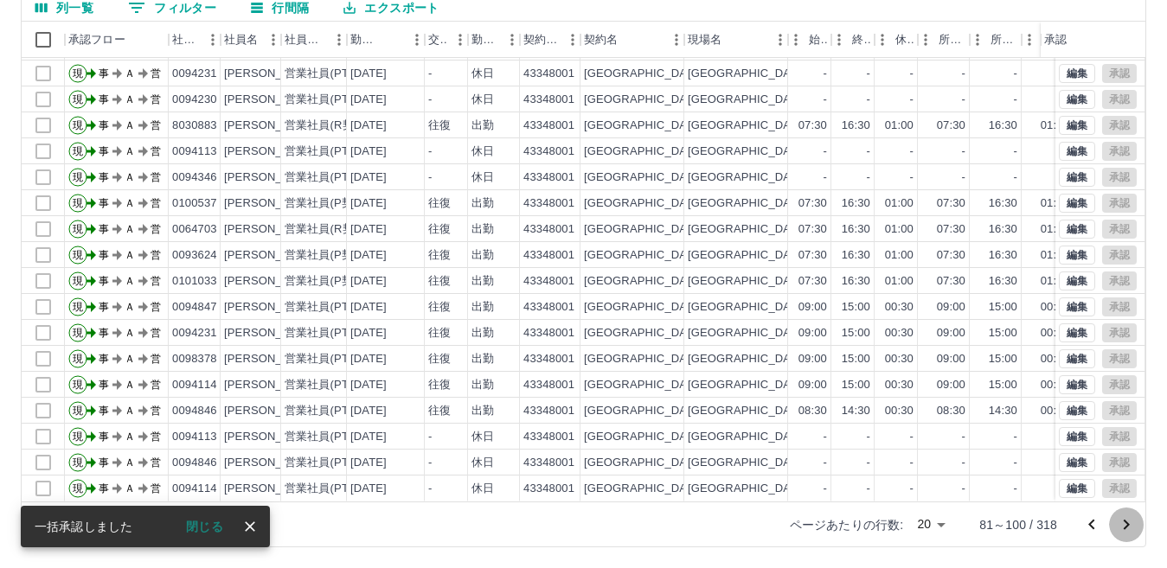
click at [1117, 523] on icon "次のページへ" at bounding box center [1126, 525] width 21 height 21
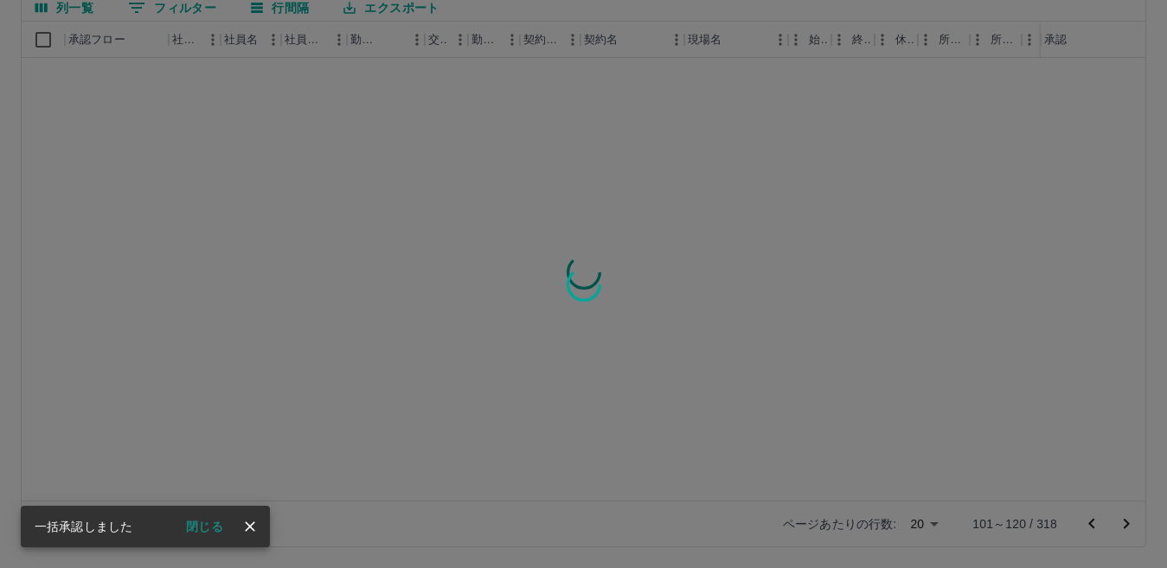
scroll to position [0, 0]
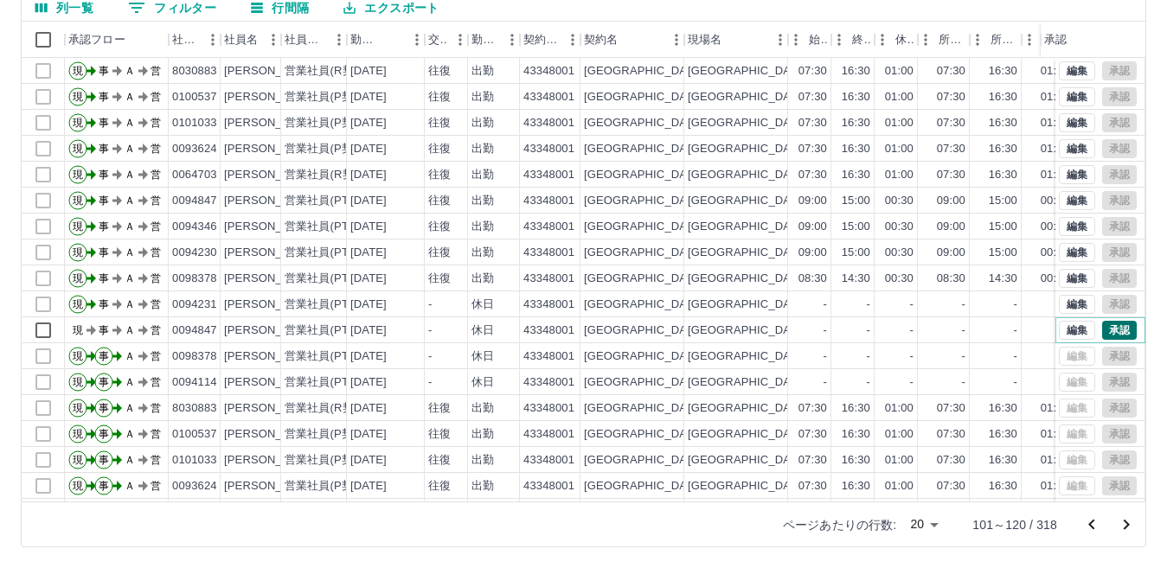
click at [1114, 331] on button "承認" at bounding box center [1119, 330] width 35 height 19
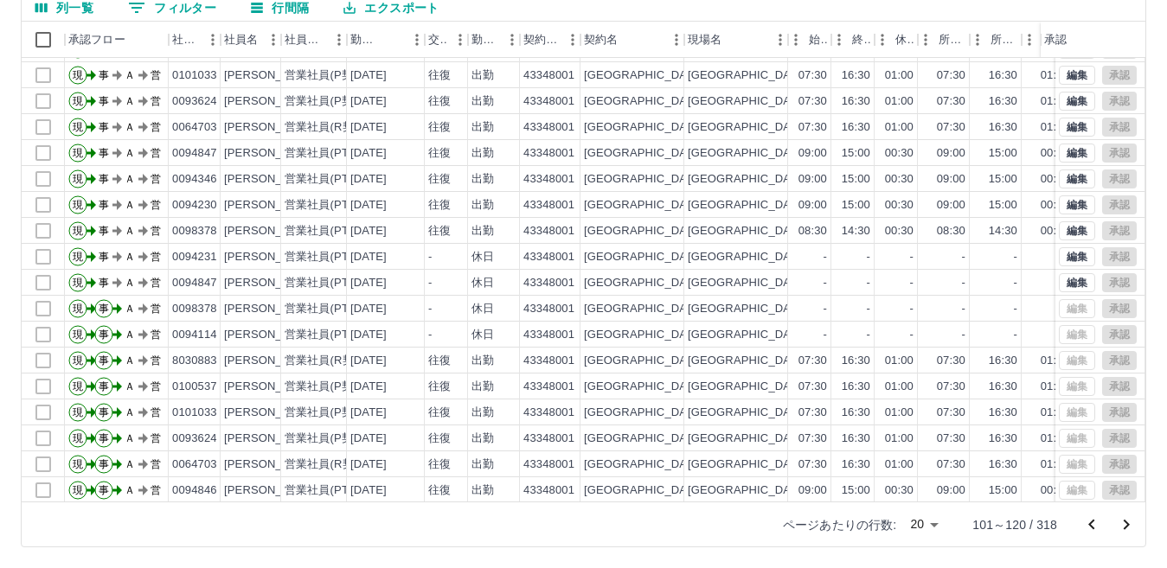
scroll to position [90, 0]
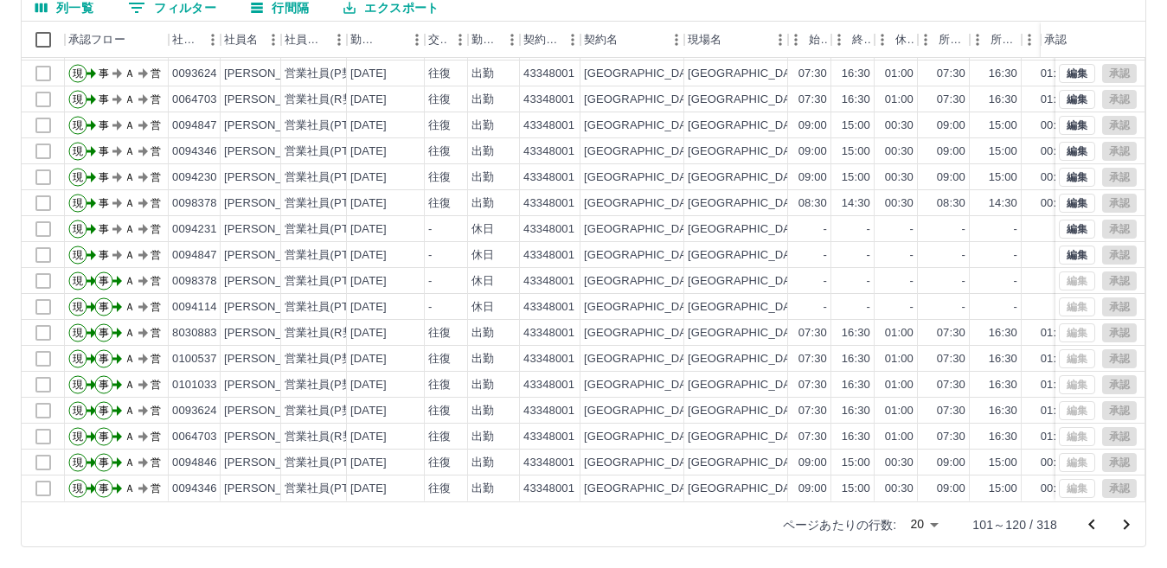
click at [1126, 523] on icon "次のページへ" at bounding box center [1126, 525] width 21 height 21
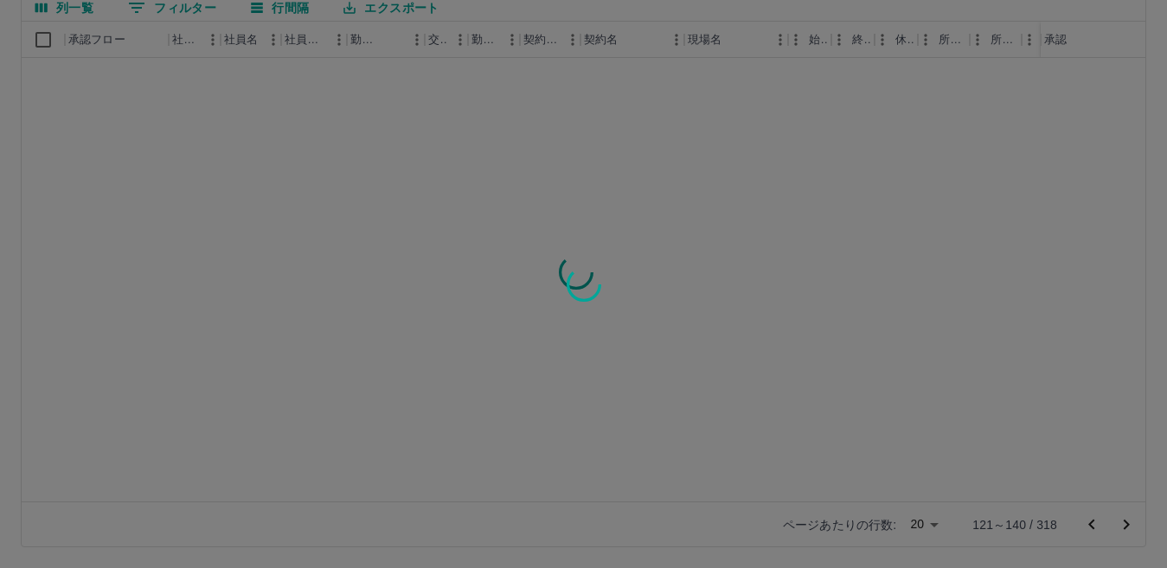
scroll to position [0, 0]
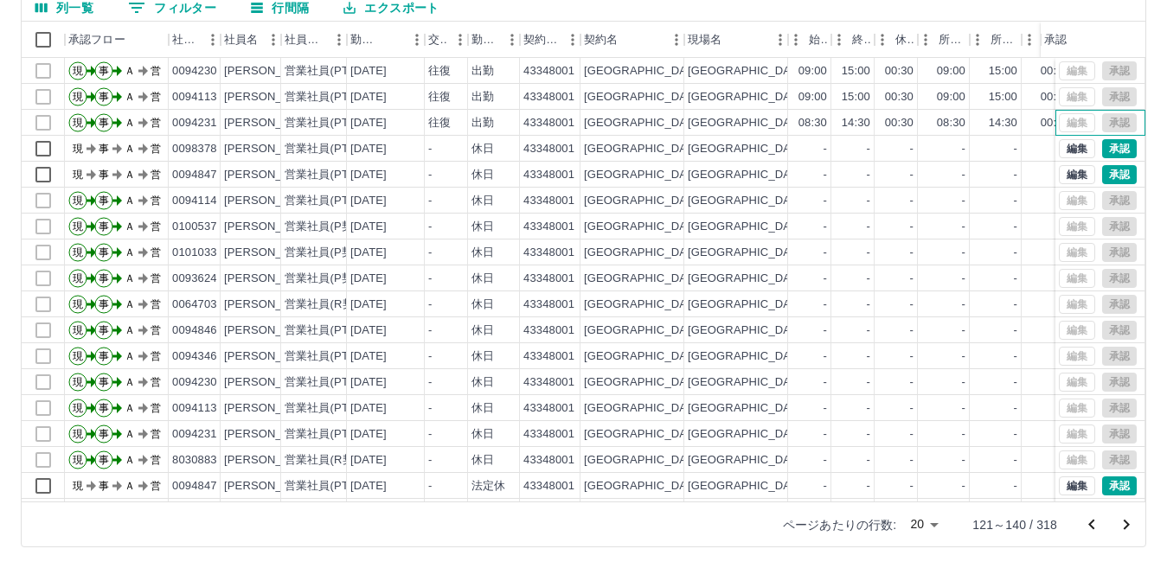
drag, startPoint x: 1096, startPoint y: 124, endPoint x: 1108, endPoint y: 135, distance: 15.9
click at [1101, 129] on div "編集 承認" at bounding box center [1101, 123] width 90 height 26
click at [1121, 147] on button "承認" at bounding box center [1119, 148] width 35 height 19
click at [1110, 173] on button "承認" at bounding box center [1119, 174] width 35 height 19
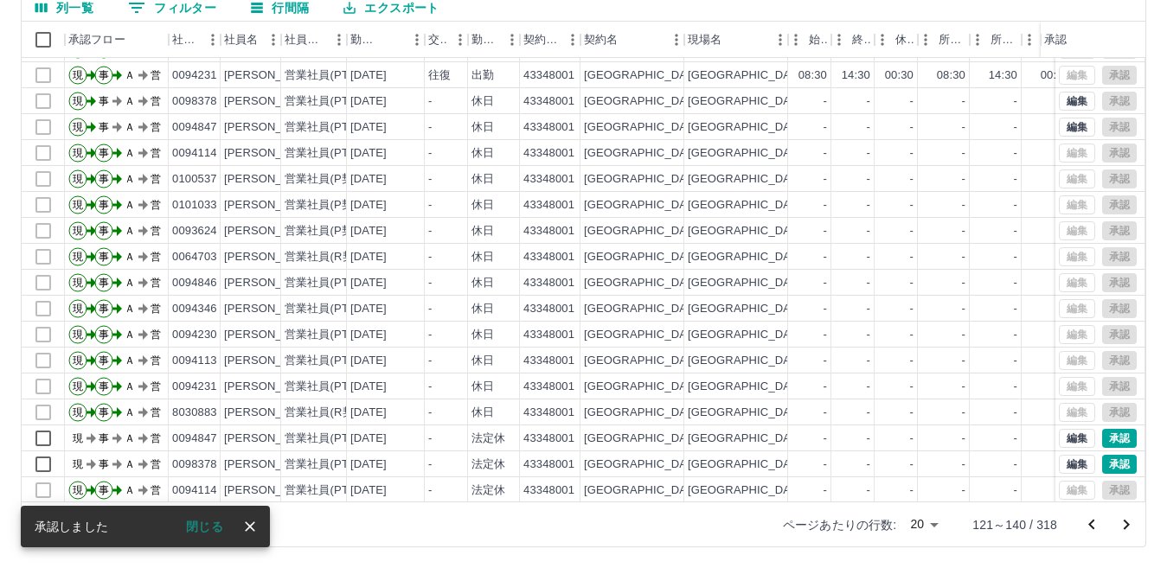
scroll to position [90, 0]
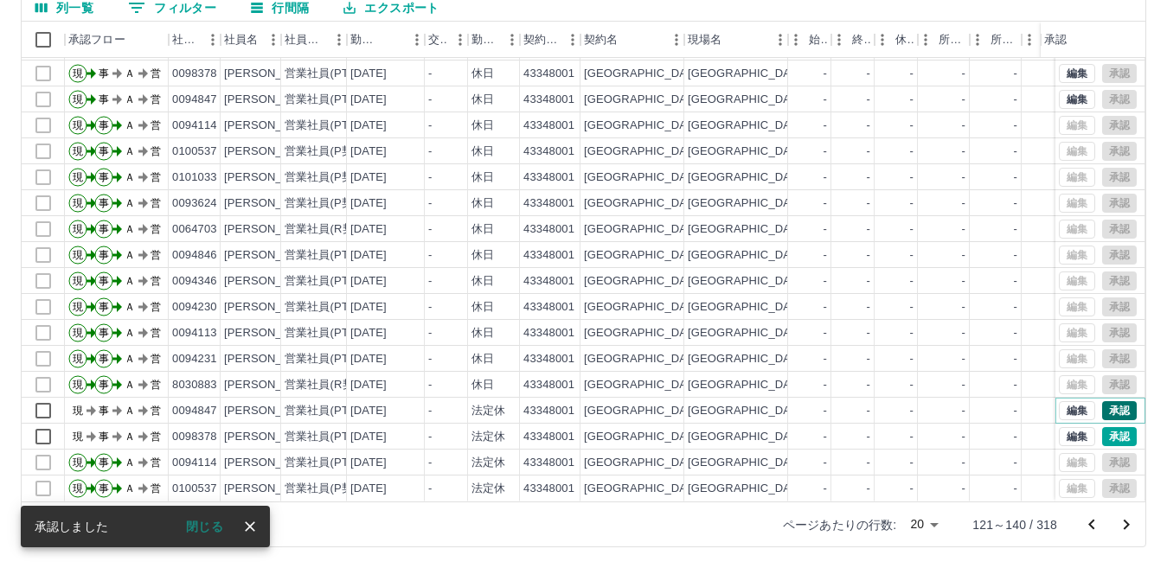
click at [1108, 401] on button "承認" at bounding box center [1119, 410] width 35 height 19
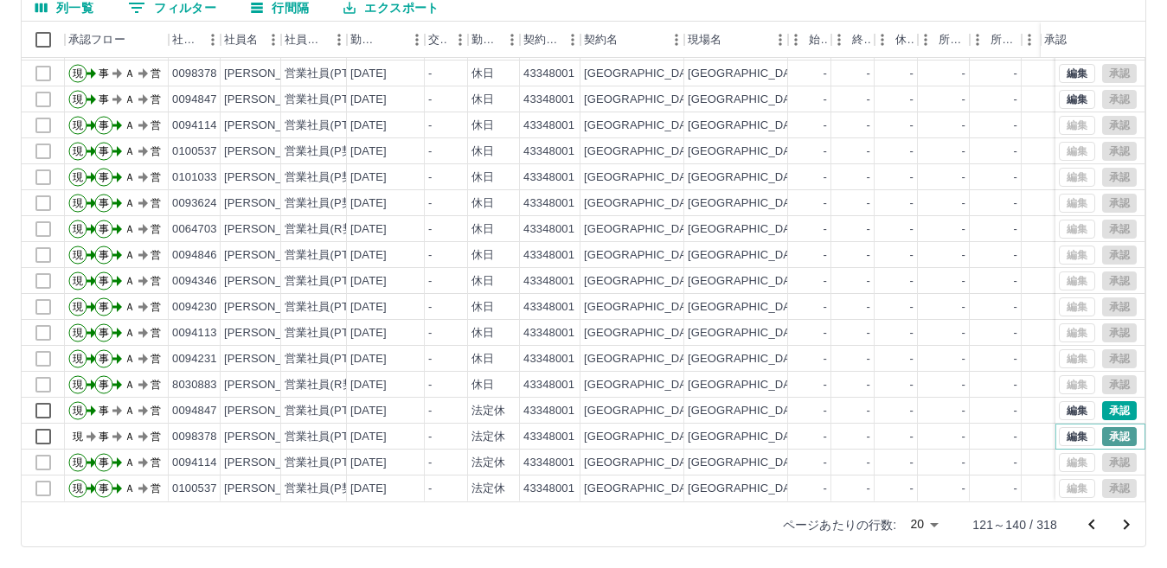
click at [1114, 427] on button "承認" at bounding box center [1119, 436] width 35 height 19
click at [1128, 530] on icon "次のページへ" at bounding box center [1126, 525] width 21 height 21
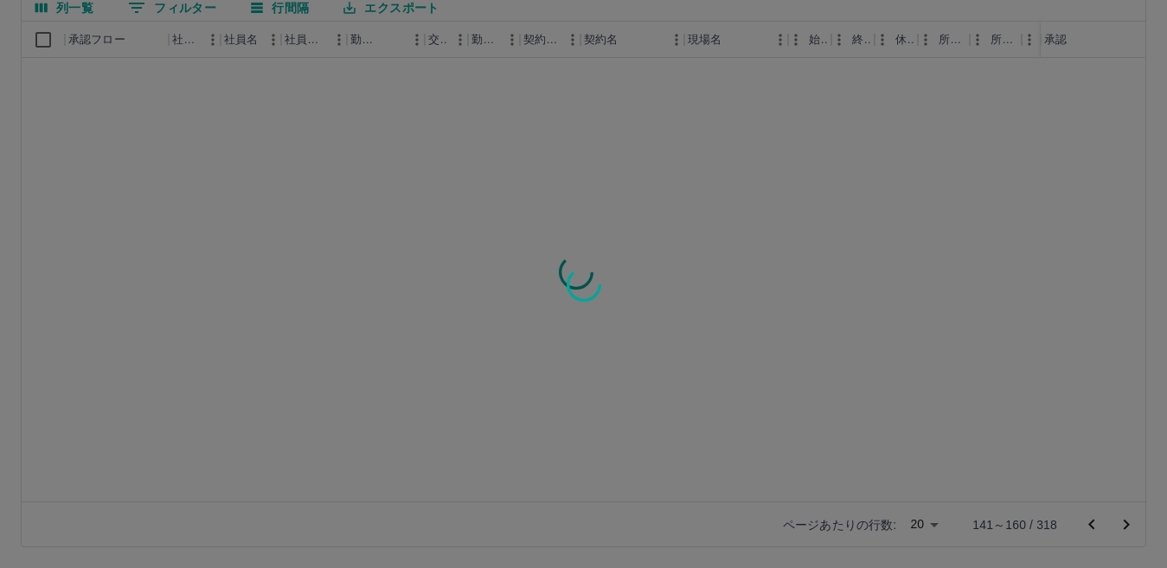
scroll to position [0, 0]
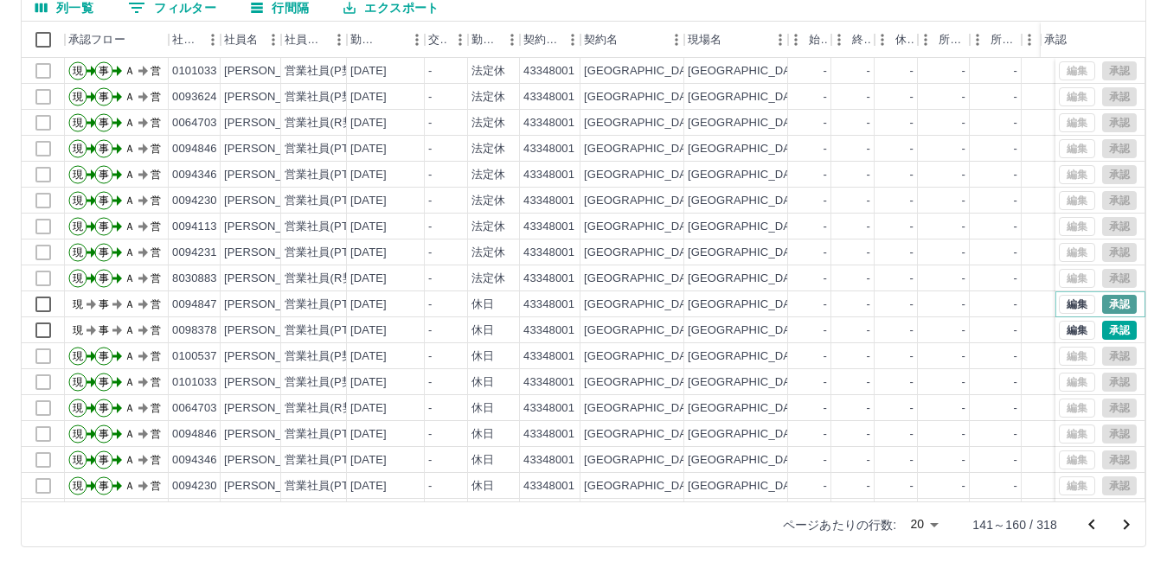
click at [1107, 307] on button "承認" at bounding box center [1119, 304] width 35 height 19
click at [1111, 330] on button "承認" at bounding box center [1119, 330] width 35 height 19
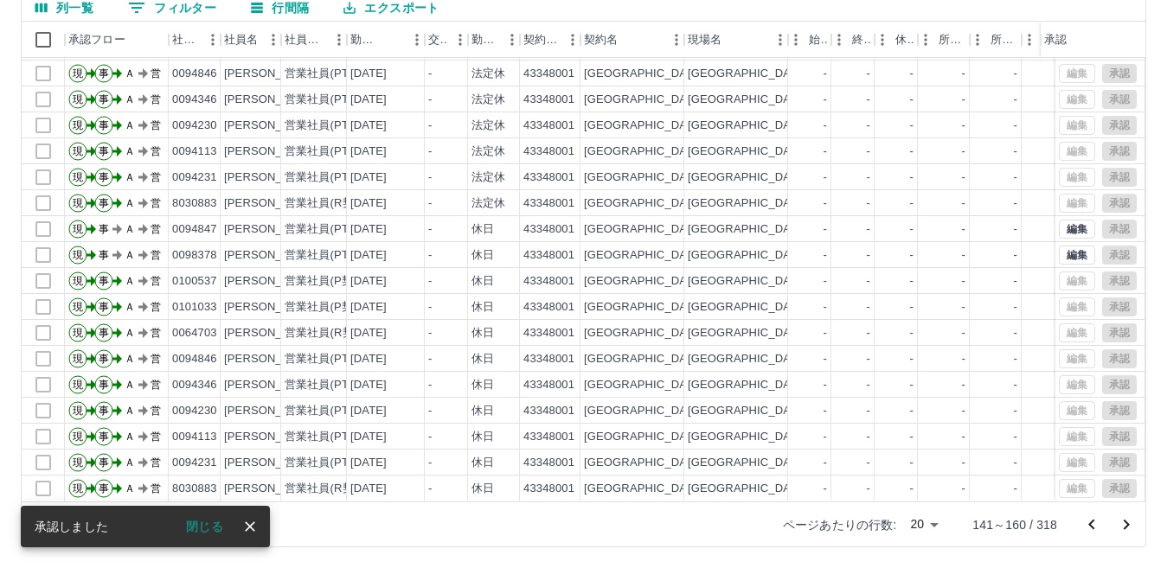
scroll to position [90, 0]
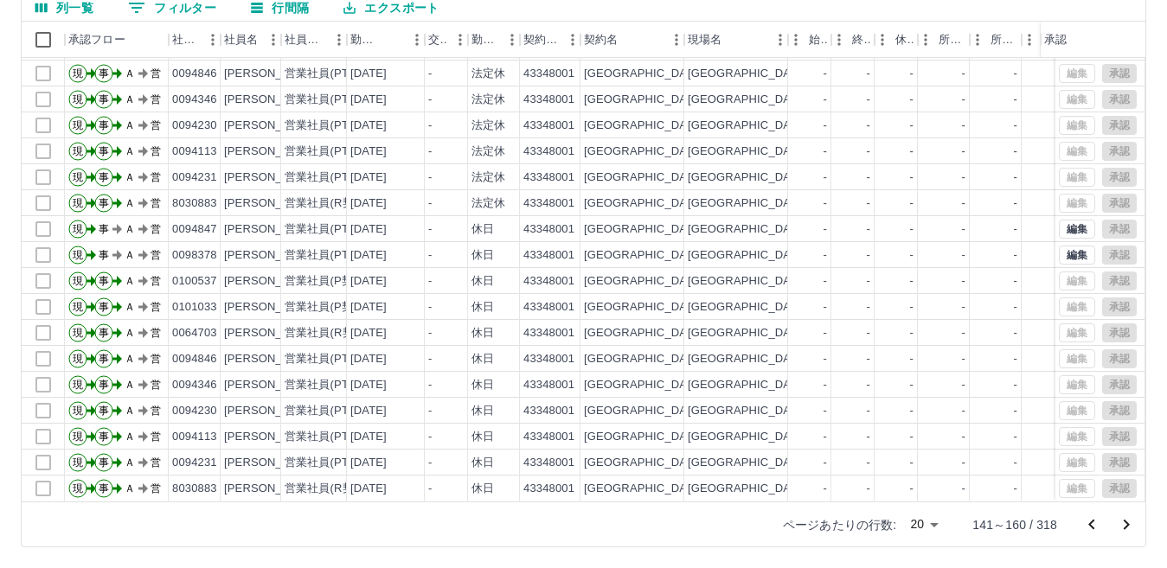
click at [1127, 524] on icon "次のページへ" at bounding box center [1126, 525] width 21 height 21
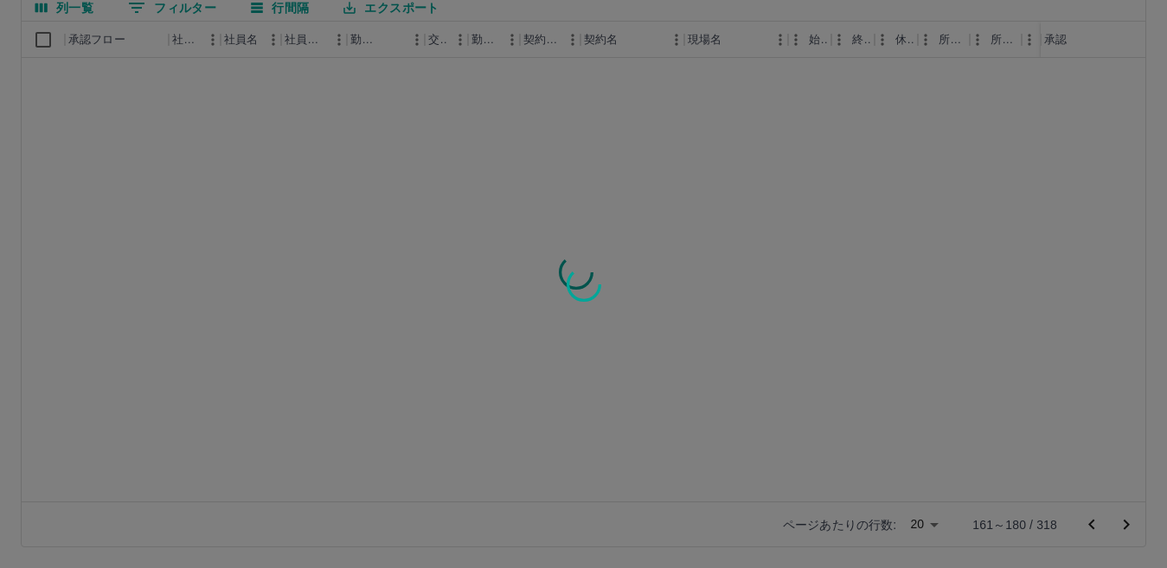
scroll to position [0, 0]
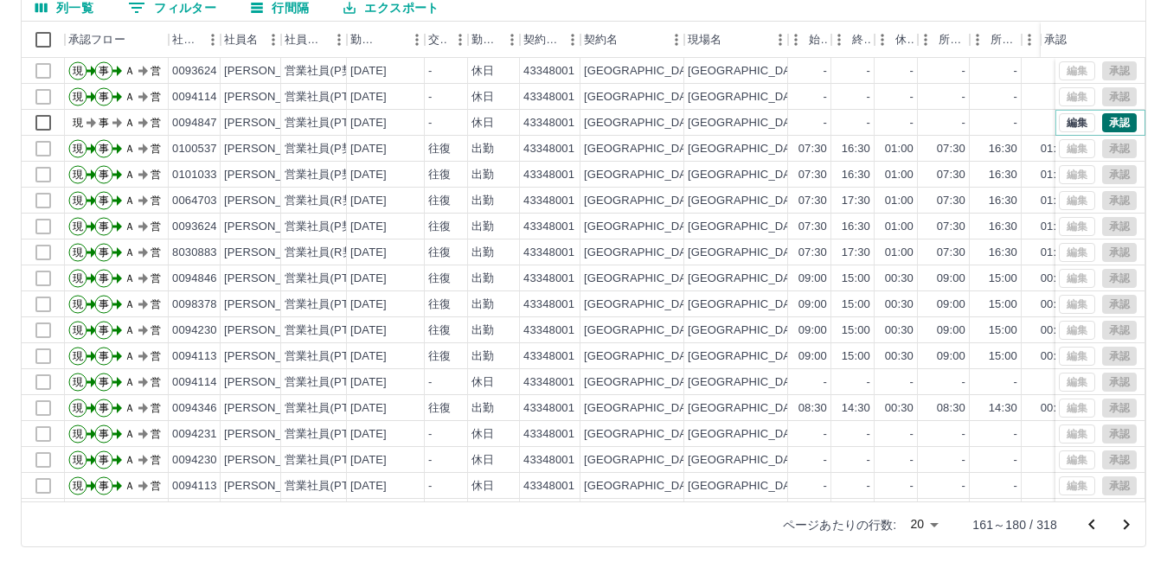
click at [1102, 117] on button "承認" at bounding box center [1119, 122] width 35 height 19
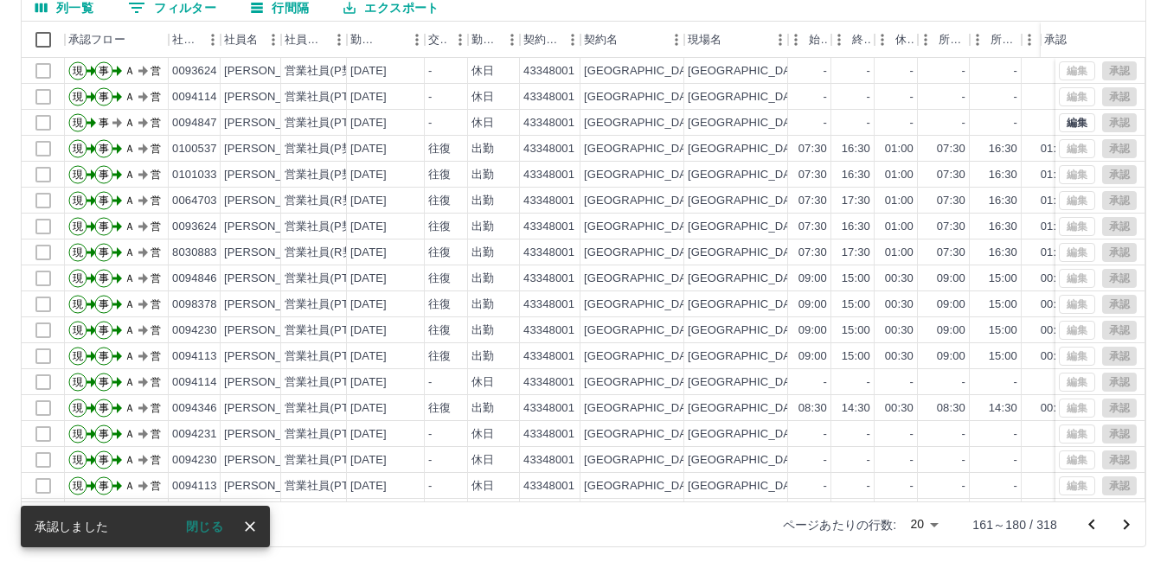
scroll to position [90, 0]
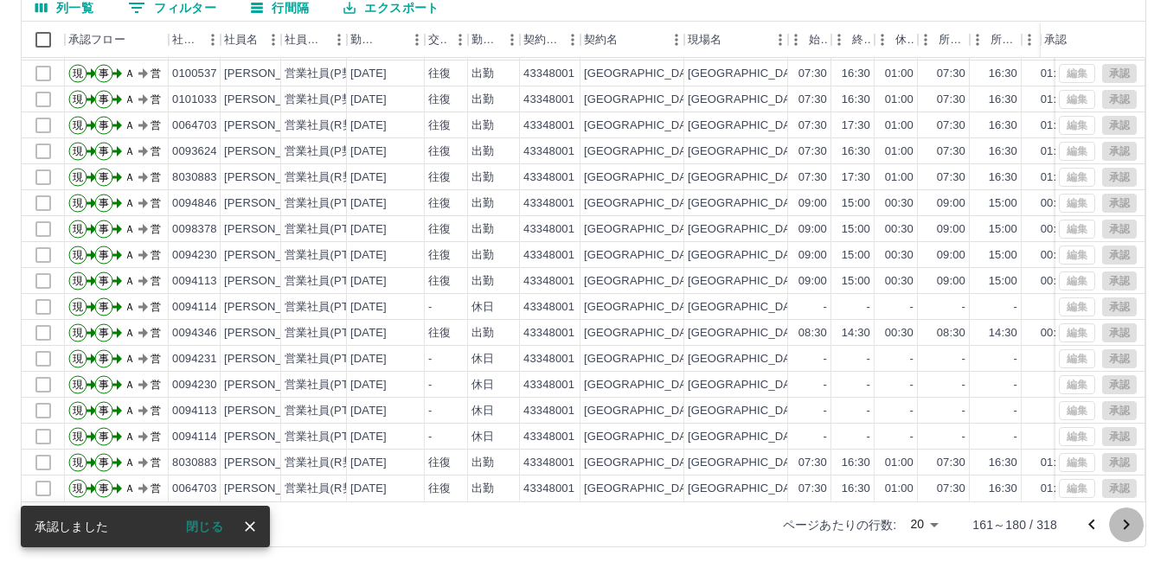
click at [1123, 521] on icon "次のページへ" at bounding box center [1126, 525] width 21 height 21
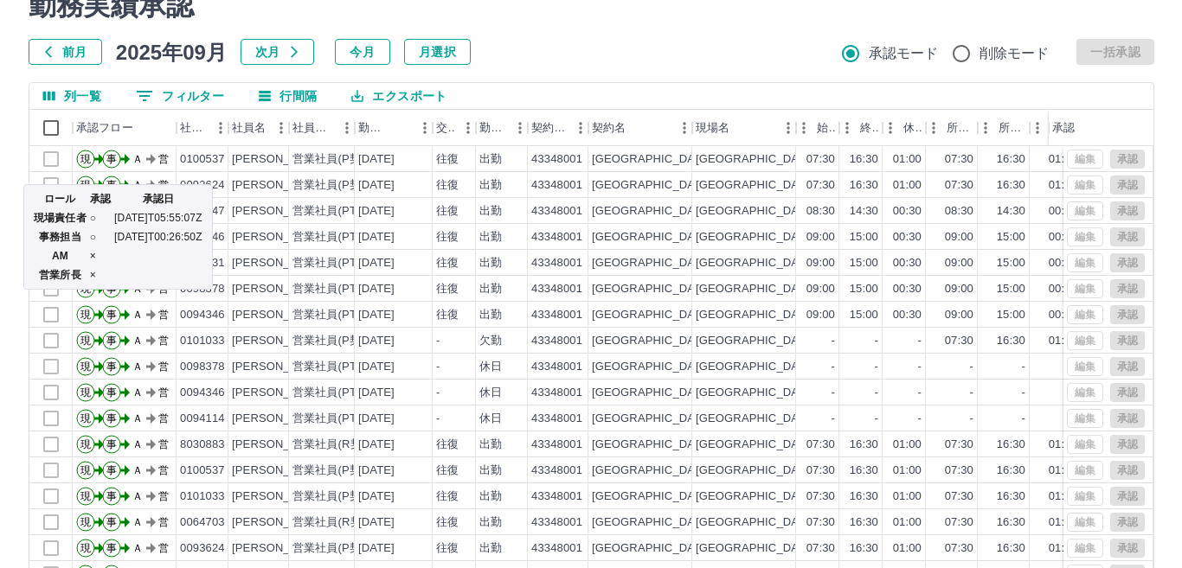
scroll to position [0, 0]
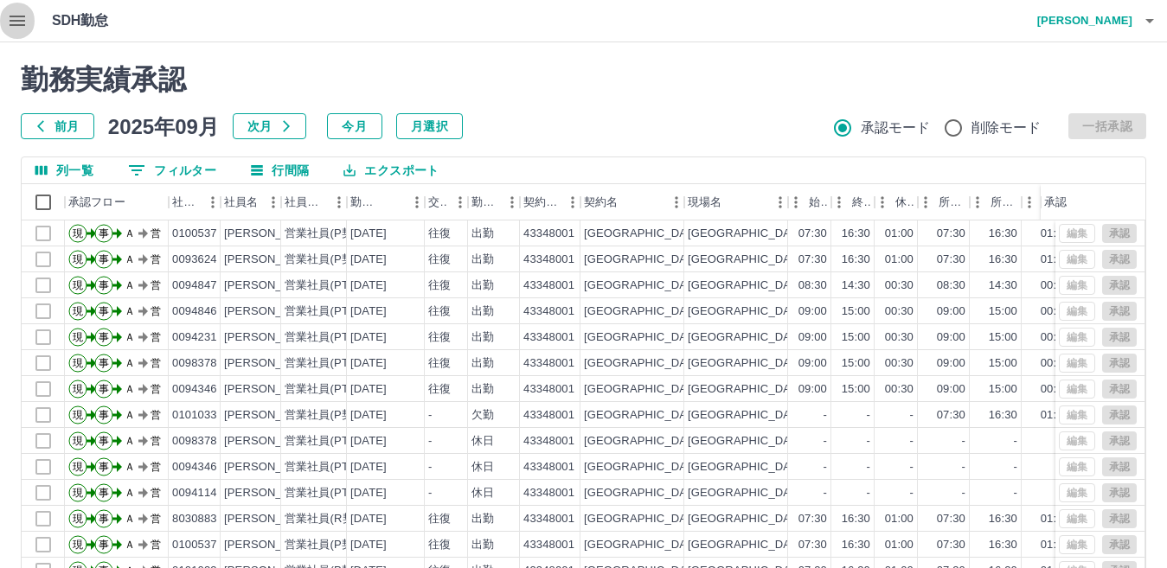
click at [12, 19] on icon "button" at bounding box center [17, 20] width 21 height 21
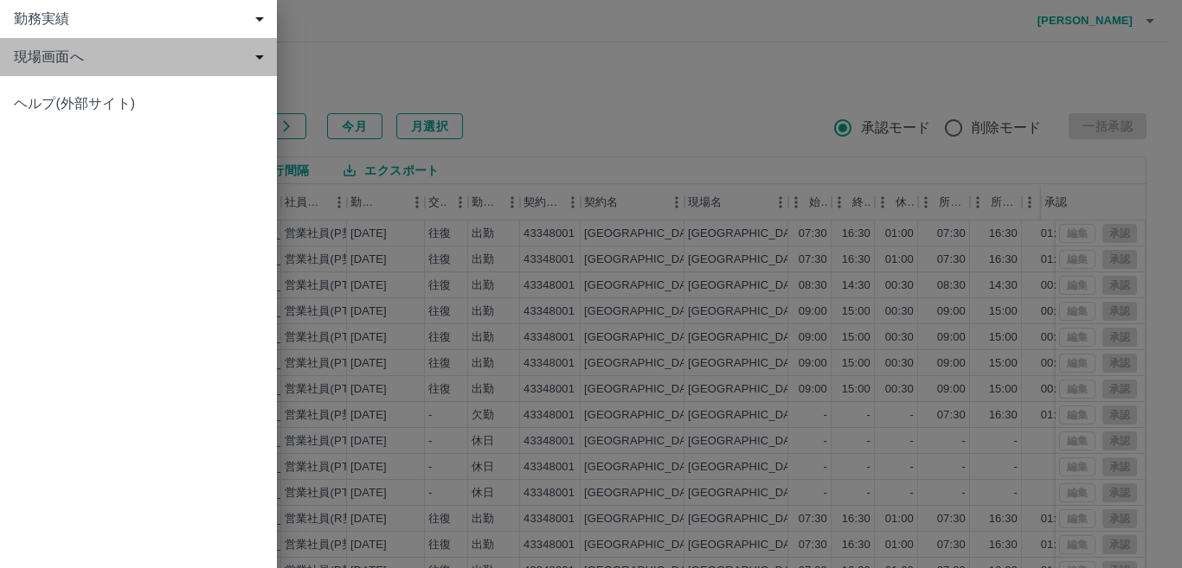
click at [41, 63] on span "現場画面へ" at bounding box center [142, 57] width 256 height 21
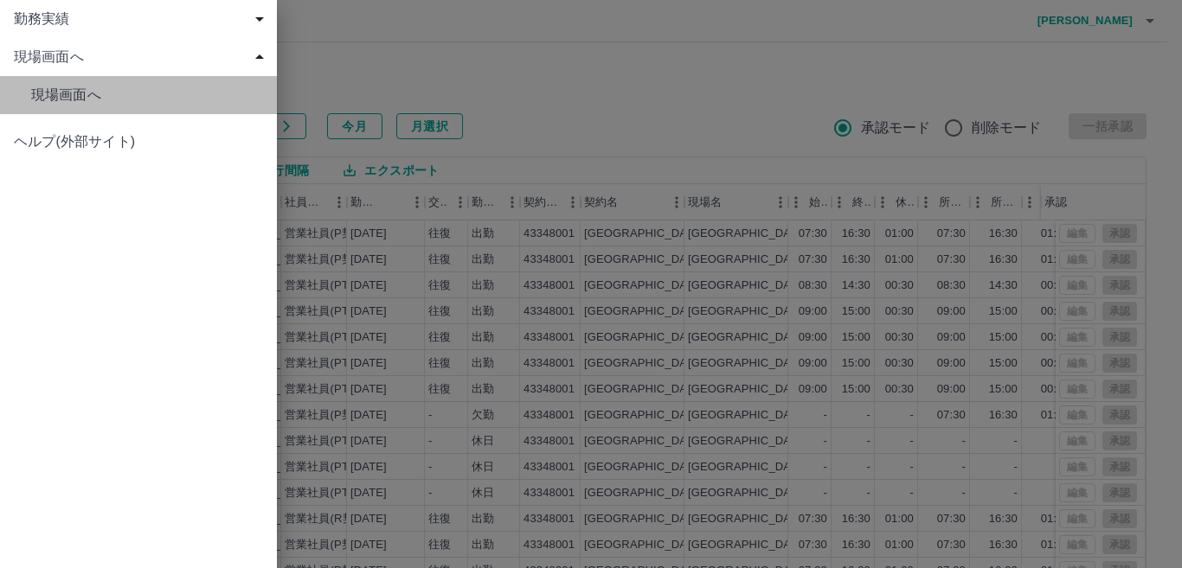
click at [87, 99] on span "現場画面へ" at bounding box center [147, 95] width 232 height 21
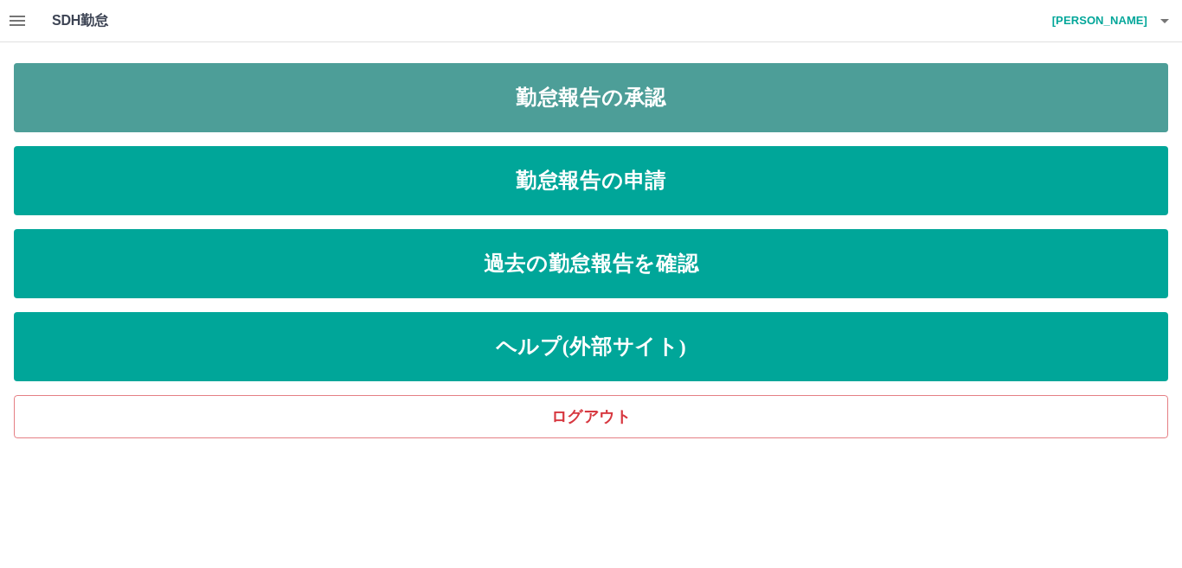
click at [645, 101] on link "勤怠報告の承認" at bounding box center [591, 97] width 1154 height 69
